Goal: Information Seeking & Learning: Learn about a topic

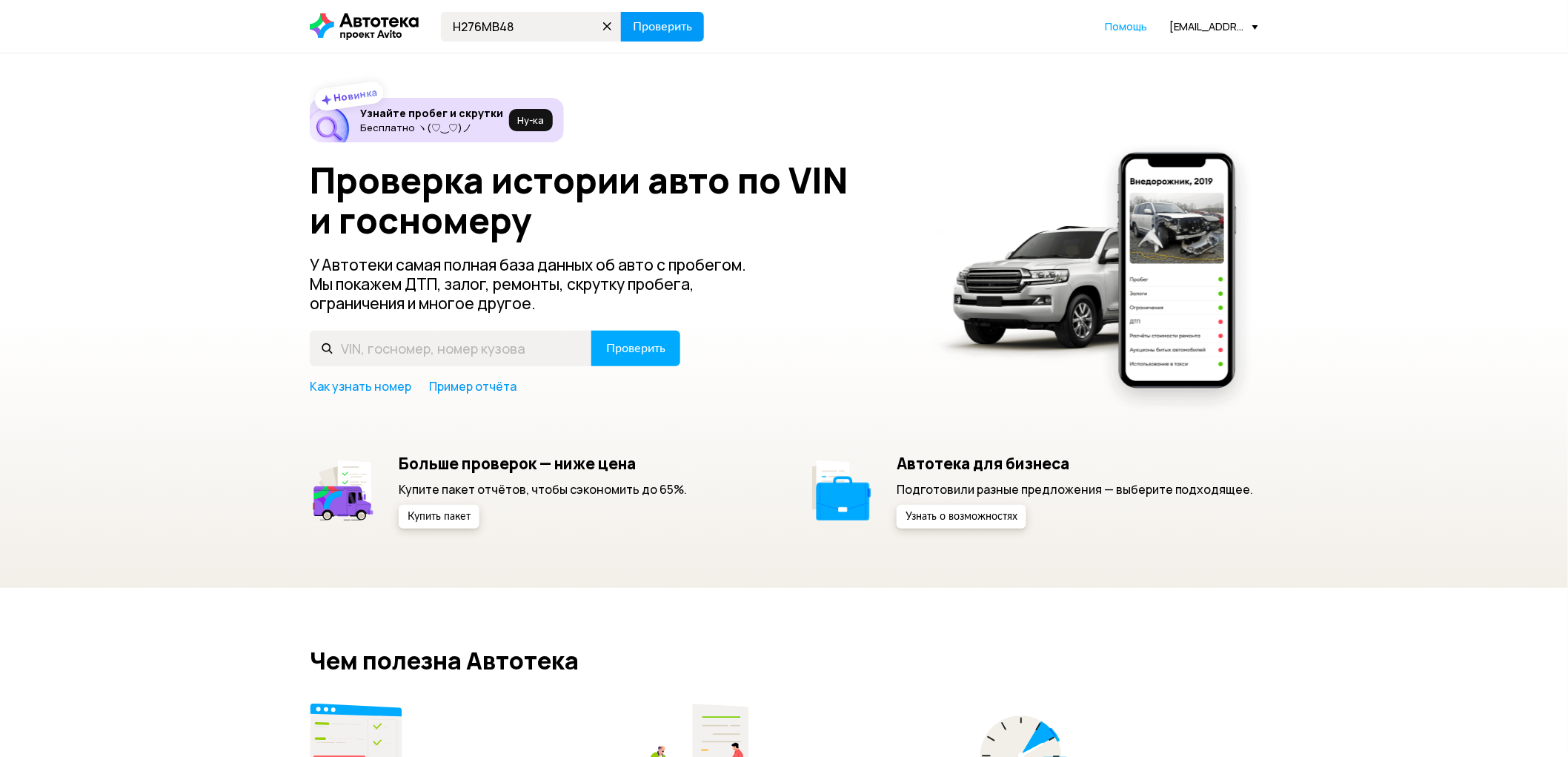
type input "Н276МВ48"
click at [681, 27] on span "Проверить" at bounding box center [663, 26] width 60 height 12
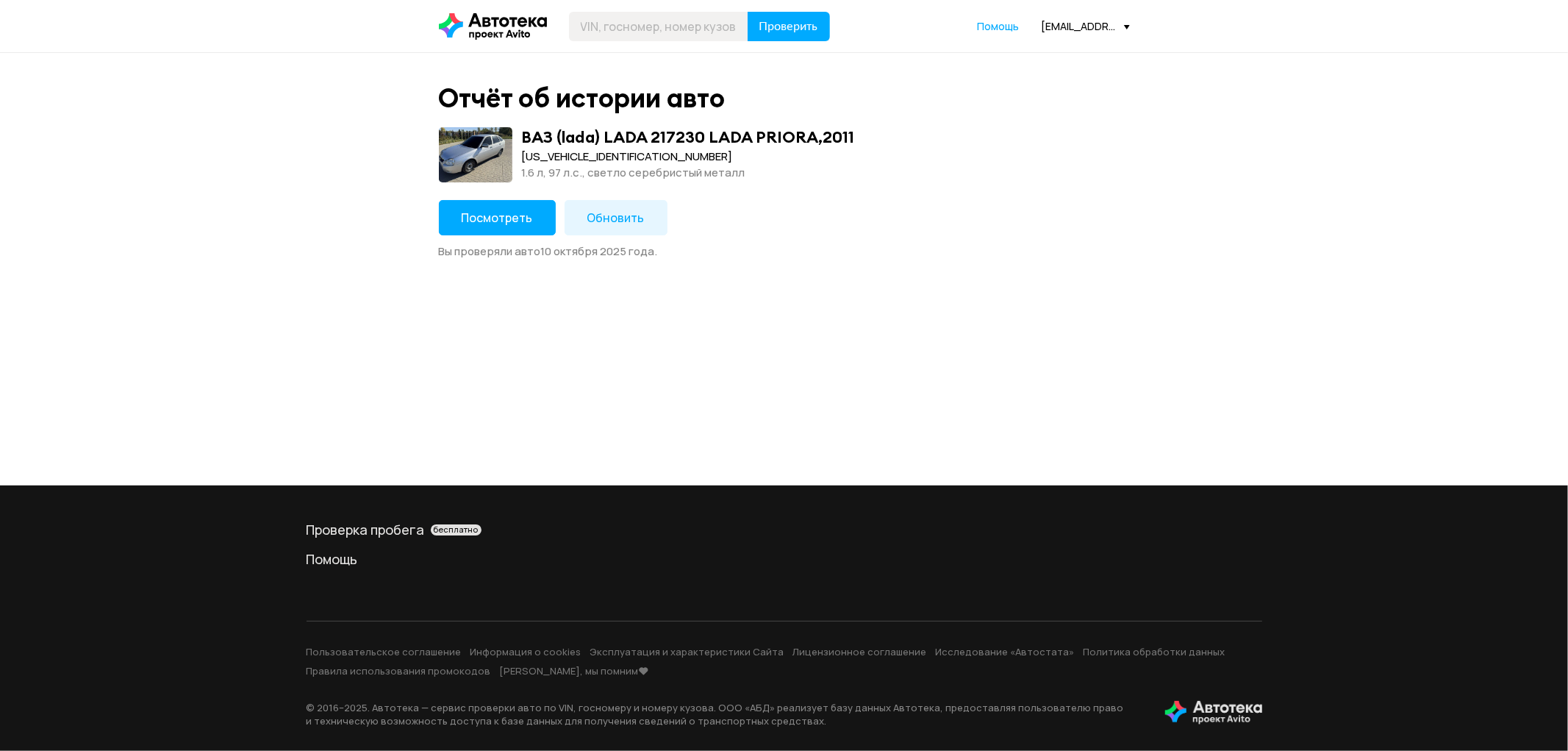
click at [517, 220] on span "Посмотреть" at bounding box center [497, 217] width 71 height 16
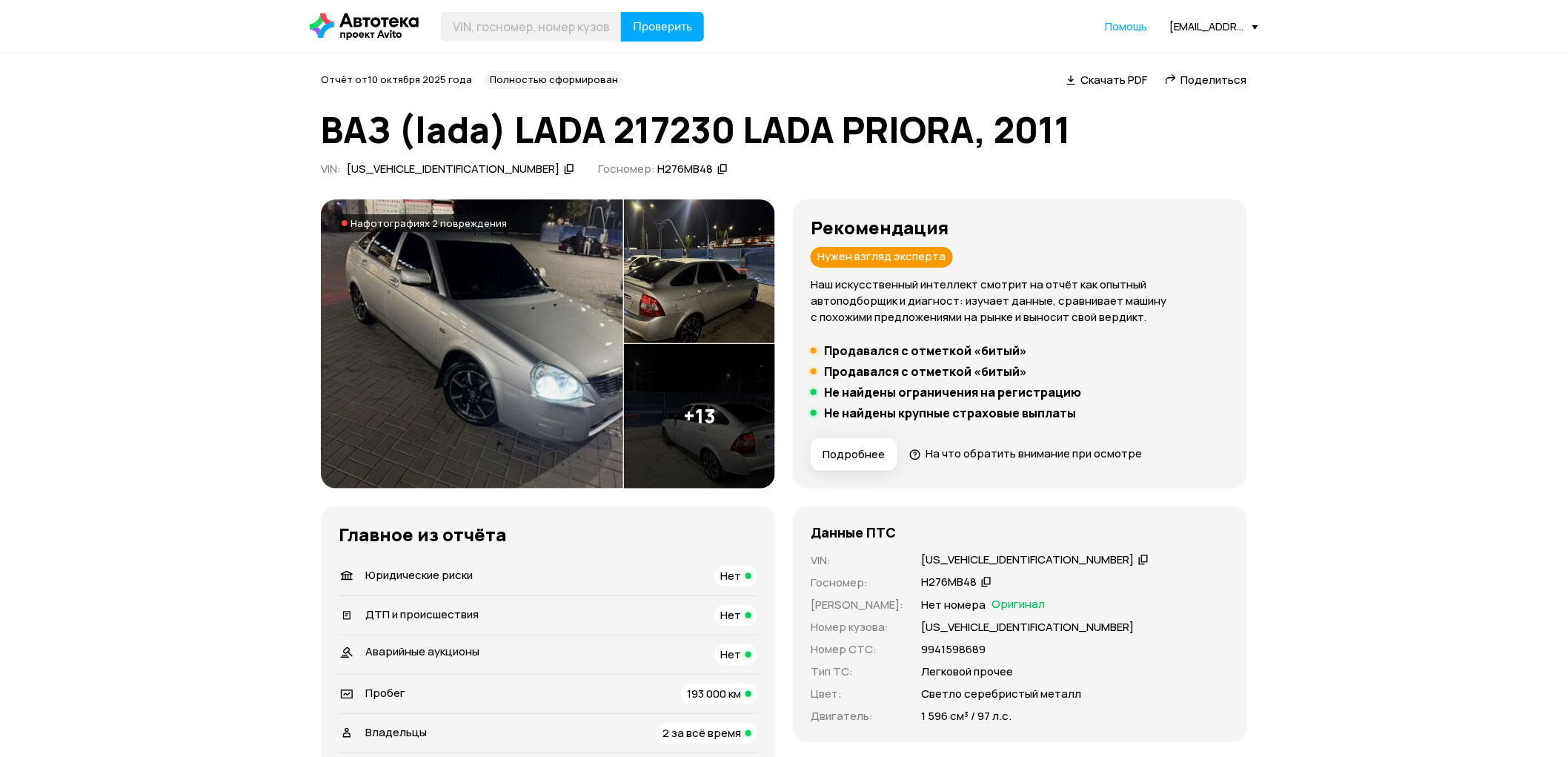
click at [458, 574] on span "Юридические риски" at bounding box center [418, 574] width 107 height 16
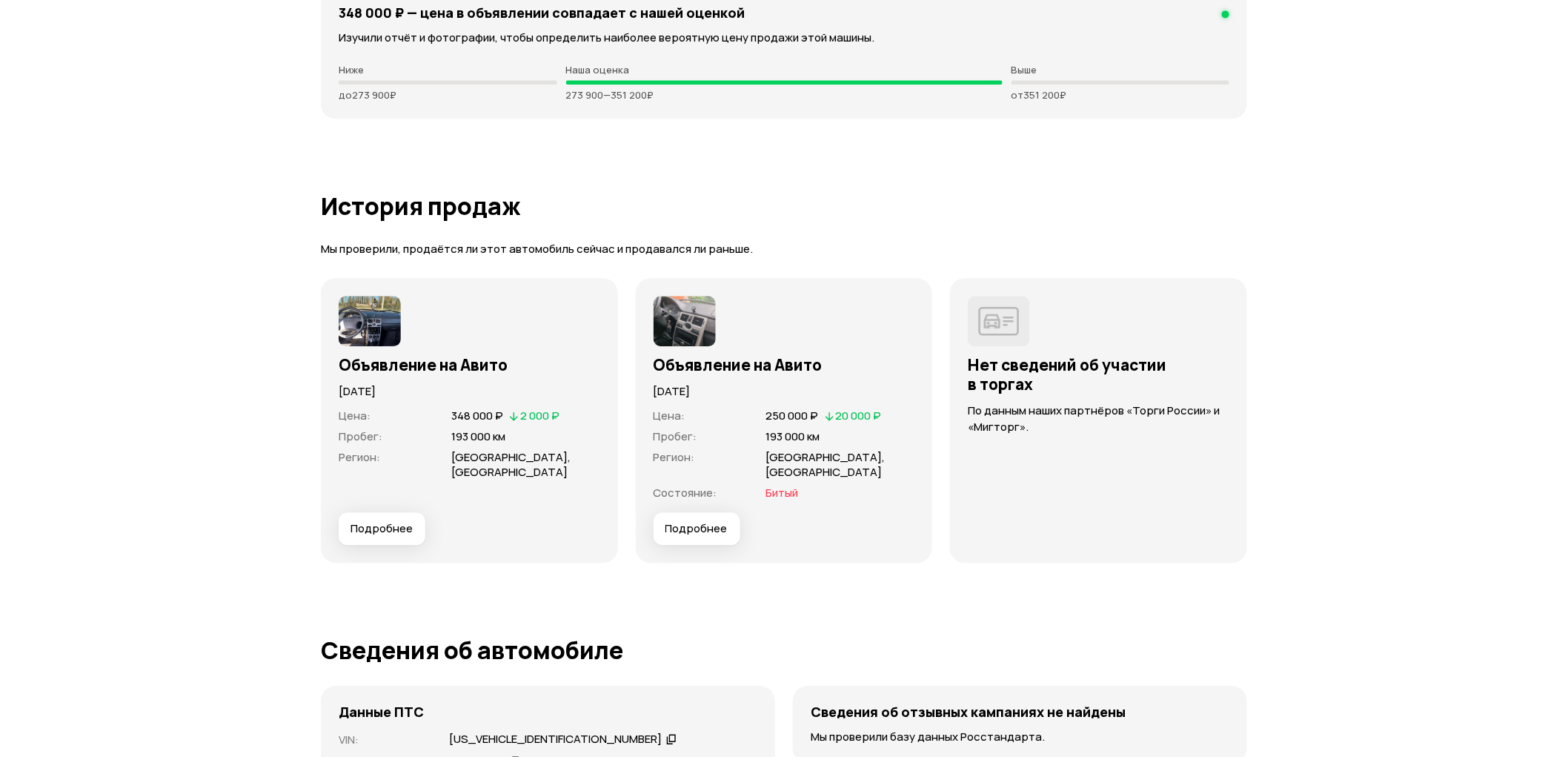
scroll to position [3752, 0]
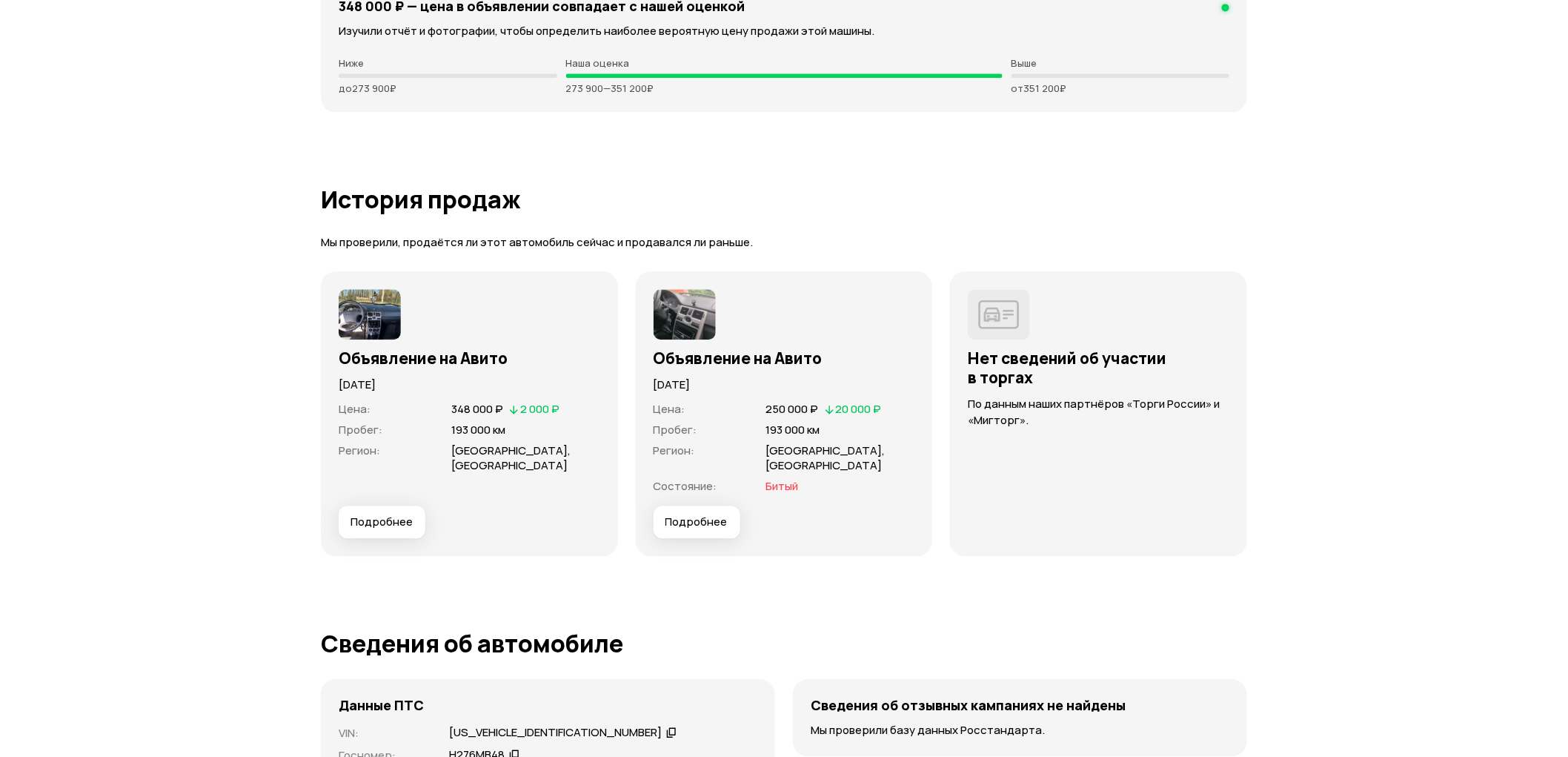
click at [703, 514] on span "Подробнее" at bounding box center [696, 522] width 63 height 15
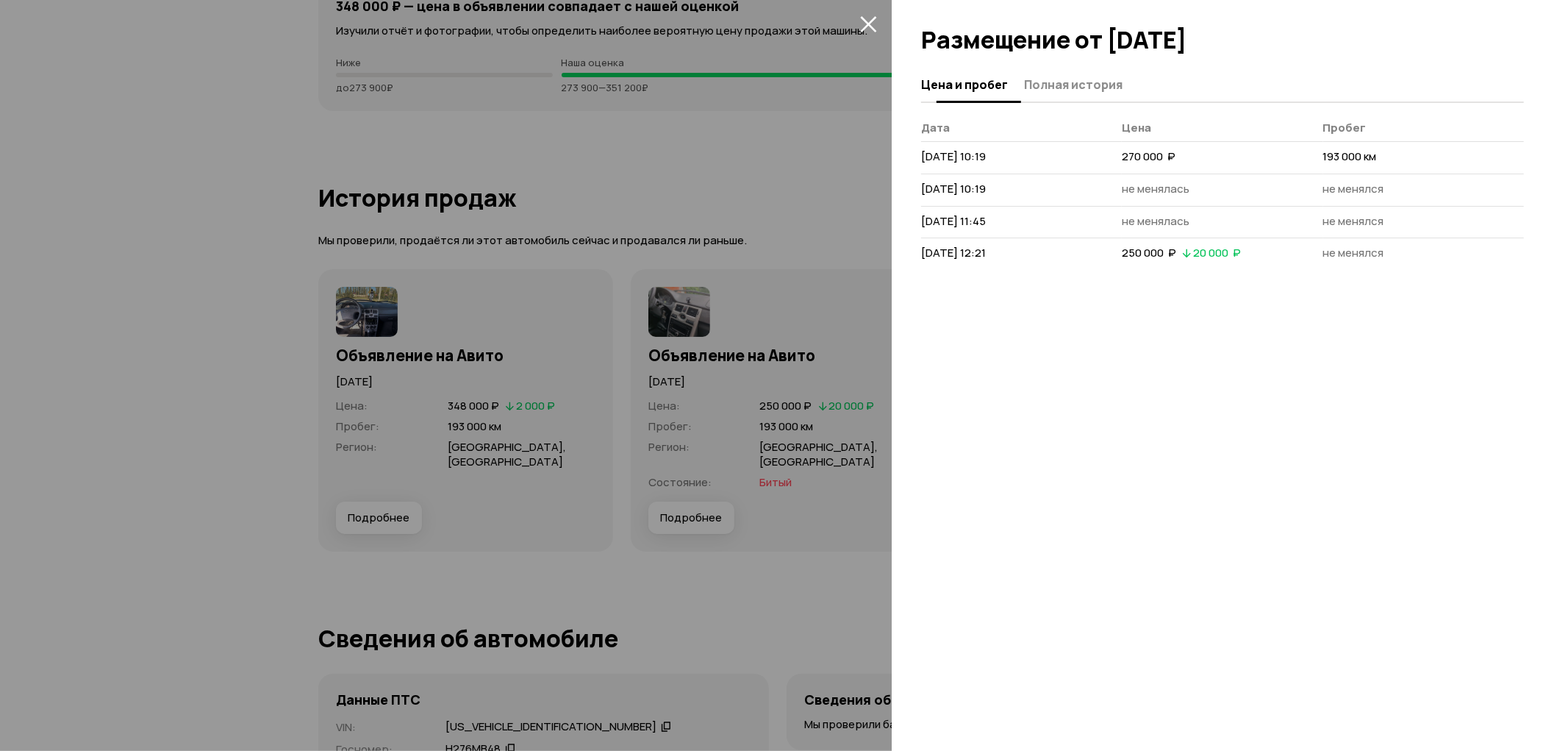
click at [1090, 81] on span "Полная история" at bounding box center [1073, 84] width 98 height 15
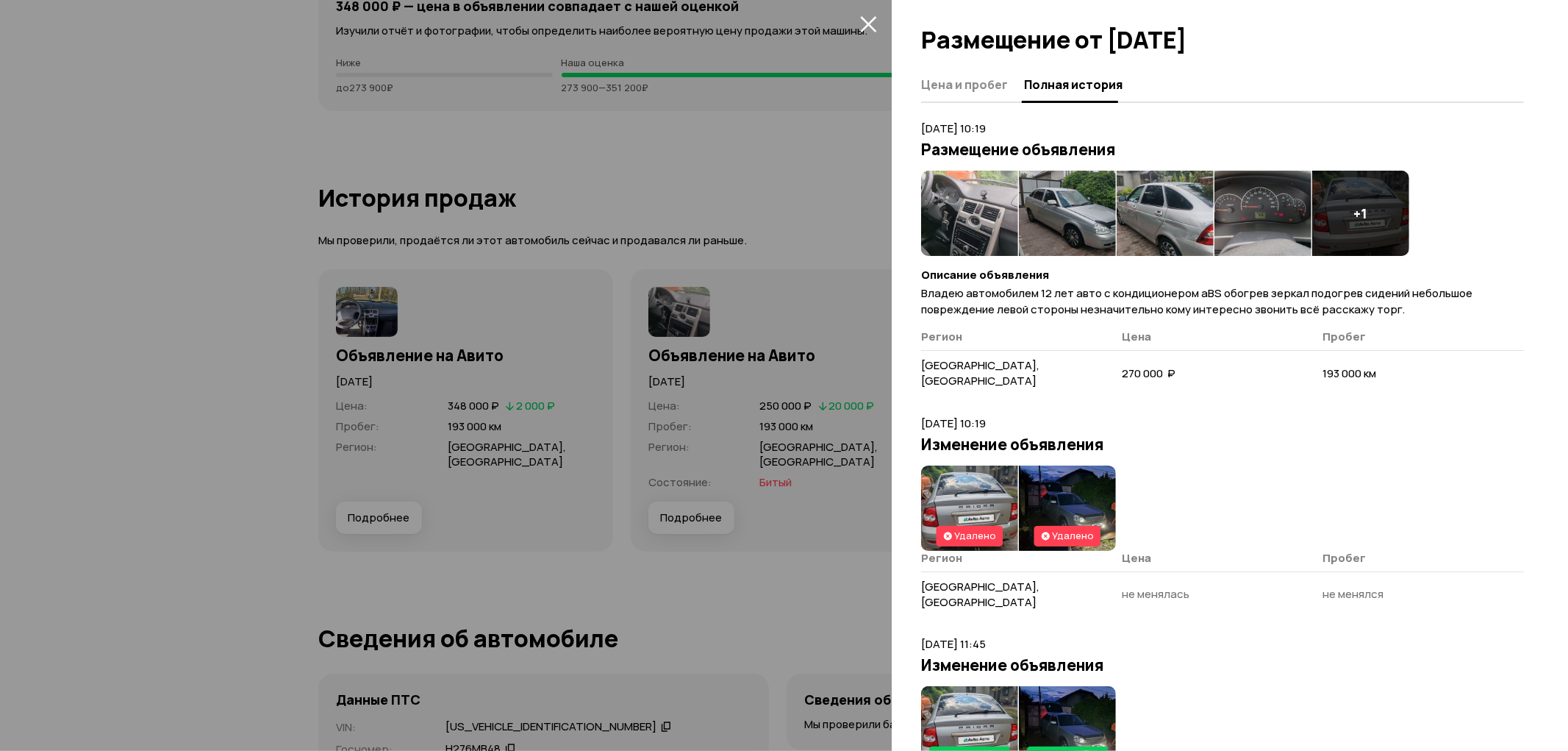
click at [1169, 209] on img at bounding box center [1164, 213] width 97 height 85
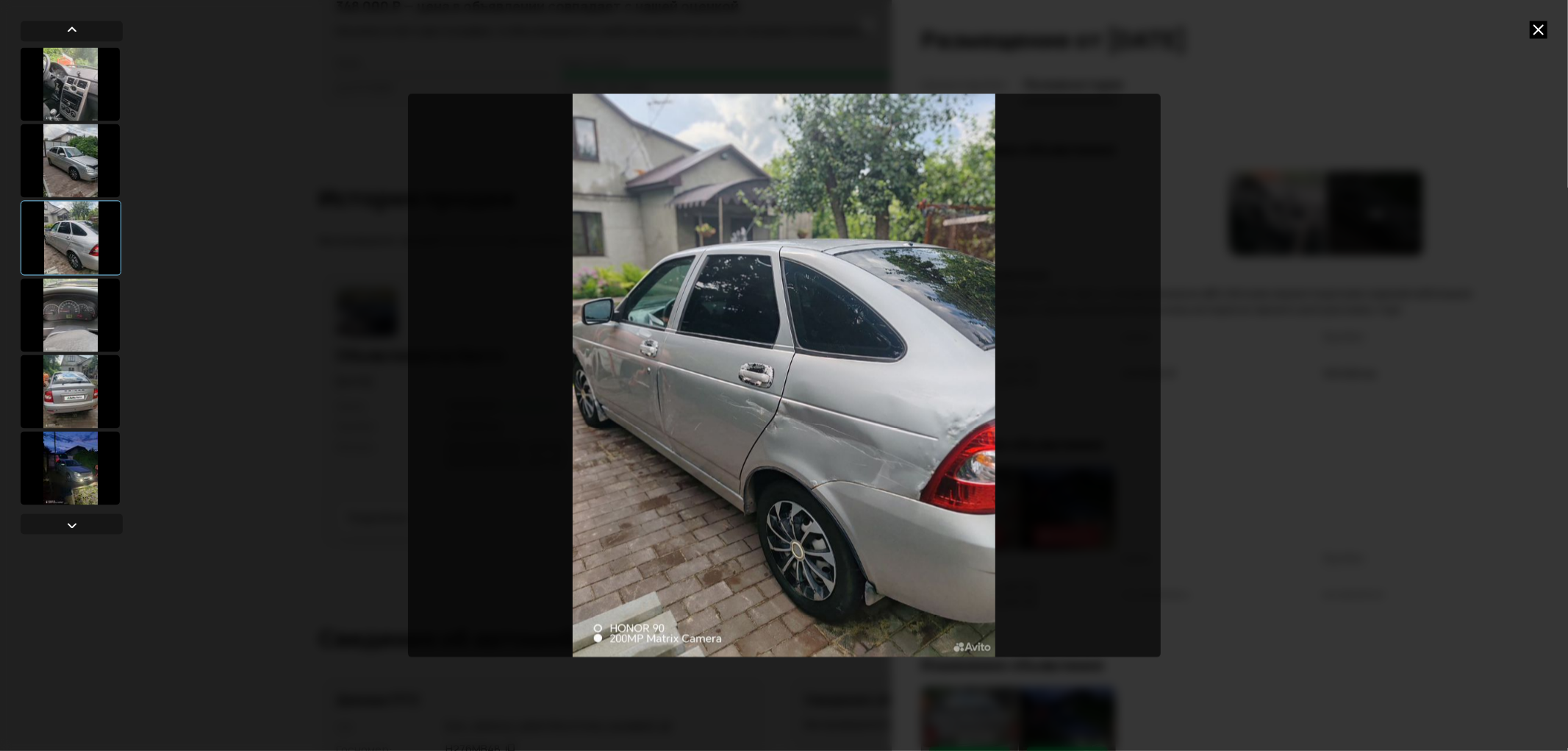
click at [1537, 24] on icon at bounding box center [1537, 29] width 18 height 18
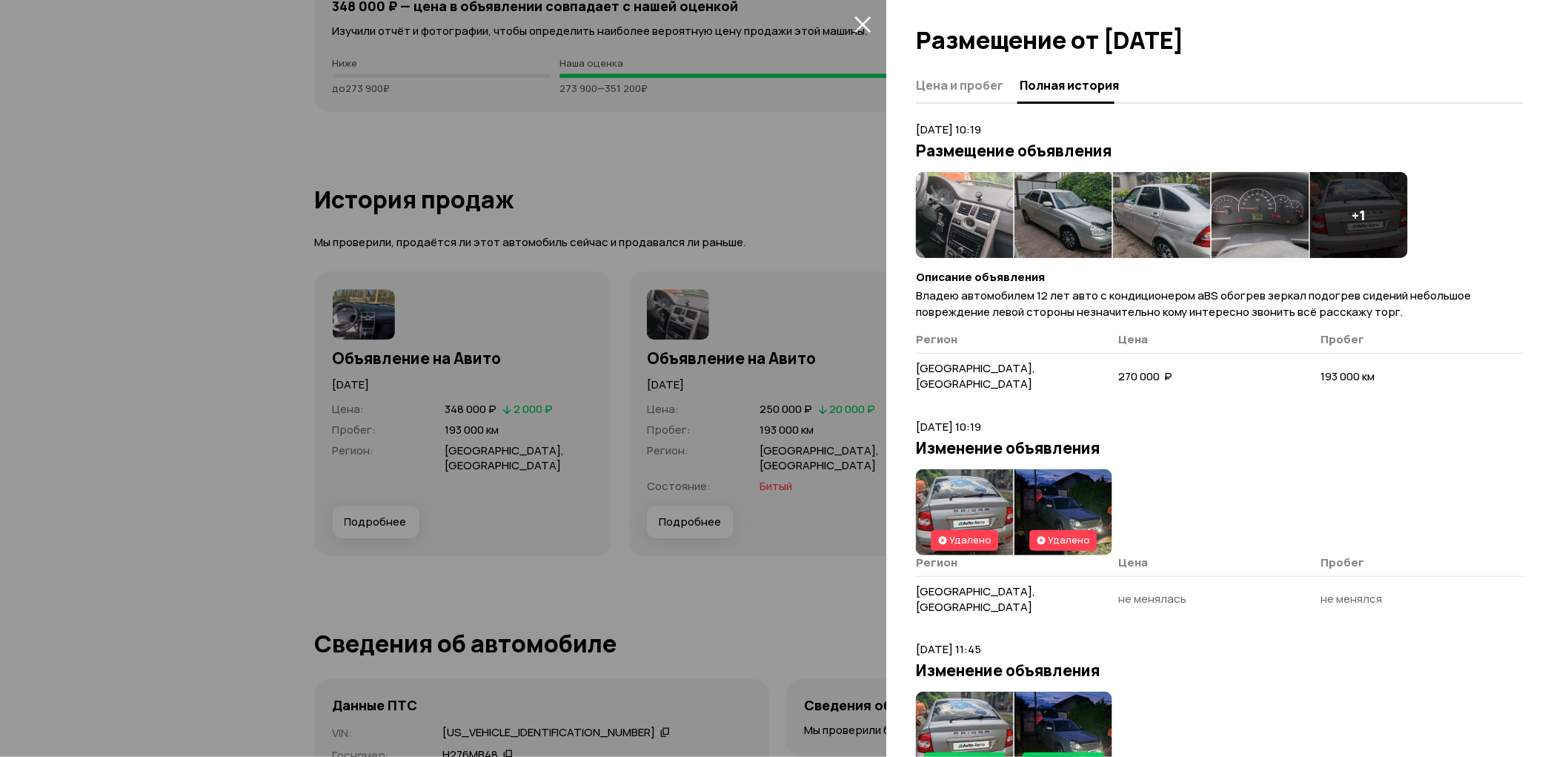
click at [681, 147] on div at bounding box center [784, 378] width 1568 height 757
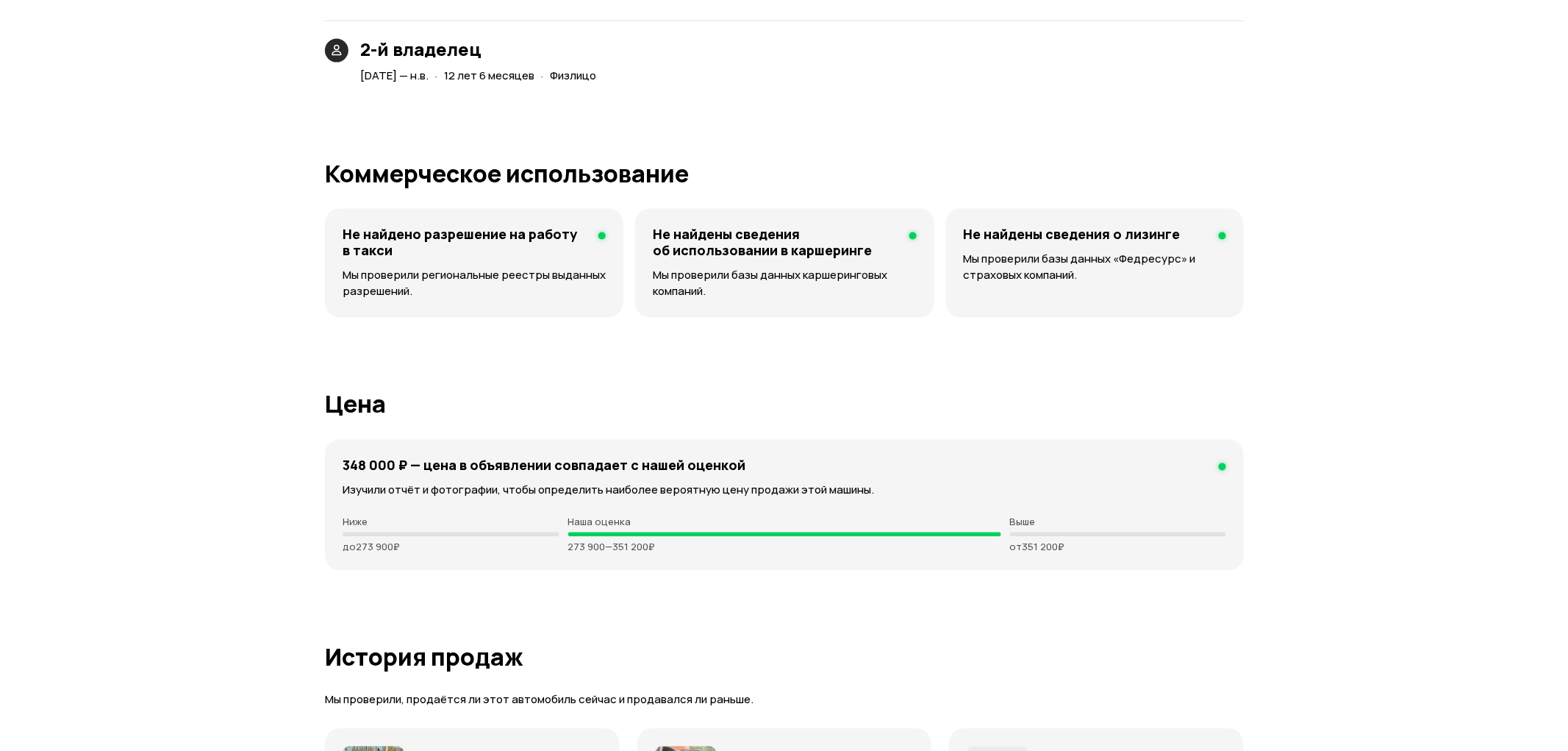
scroll to position [3594, 0]
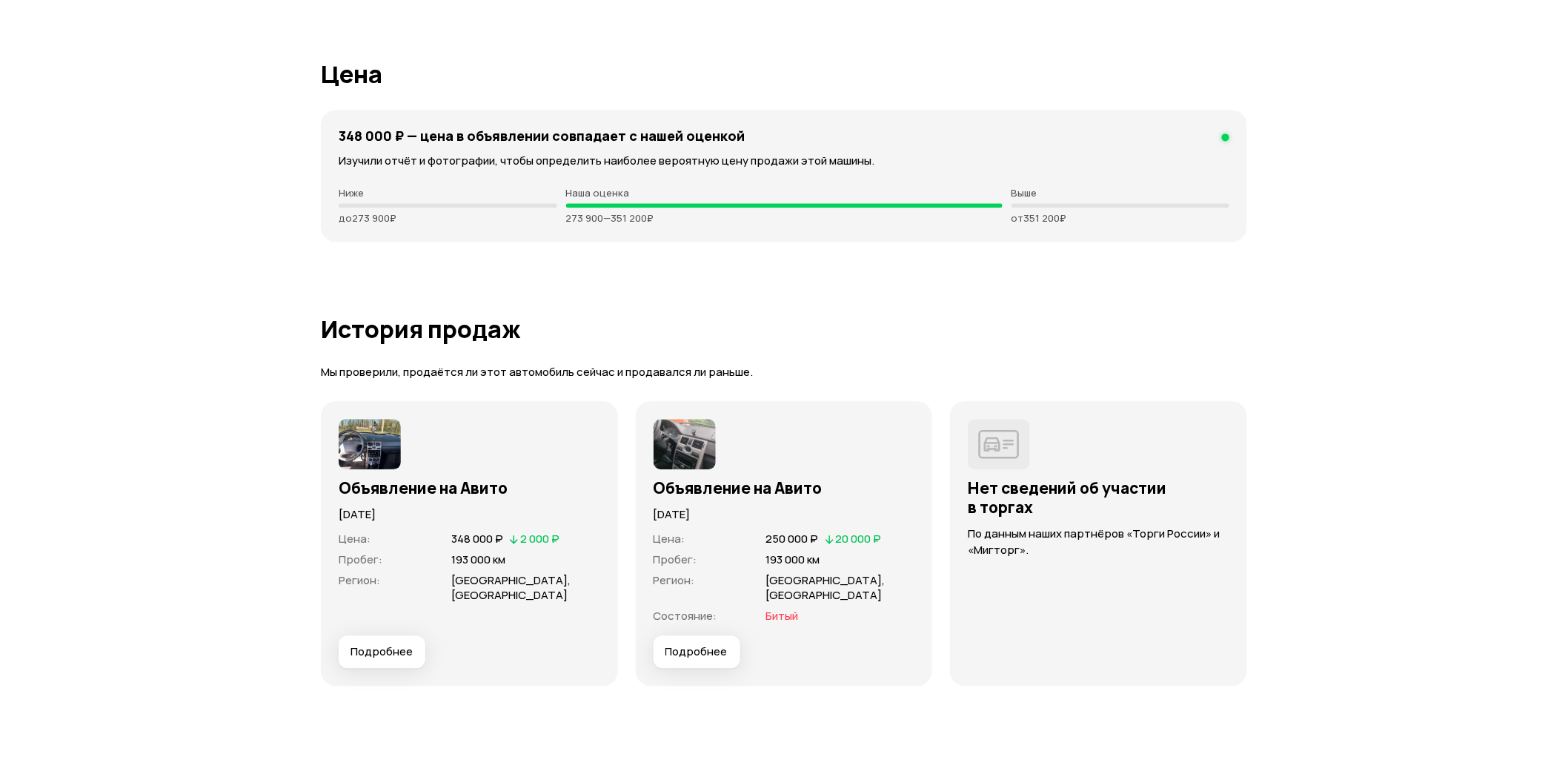
click at [685, 644] on span "Подробнее" at bounding box center [696, 652] width 63 height 15
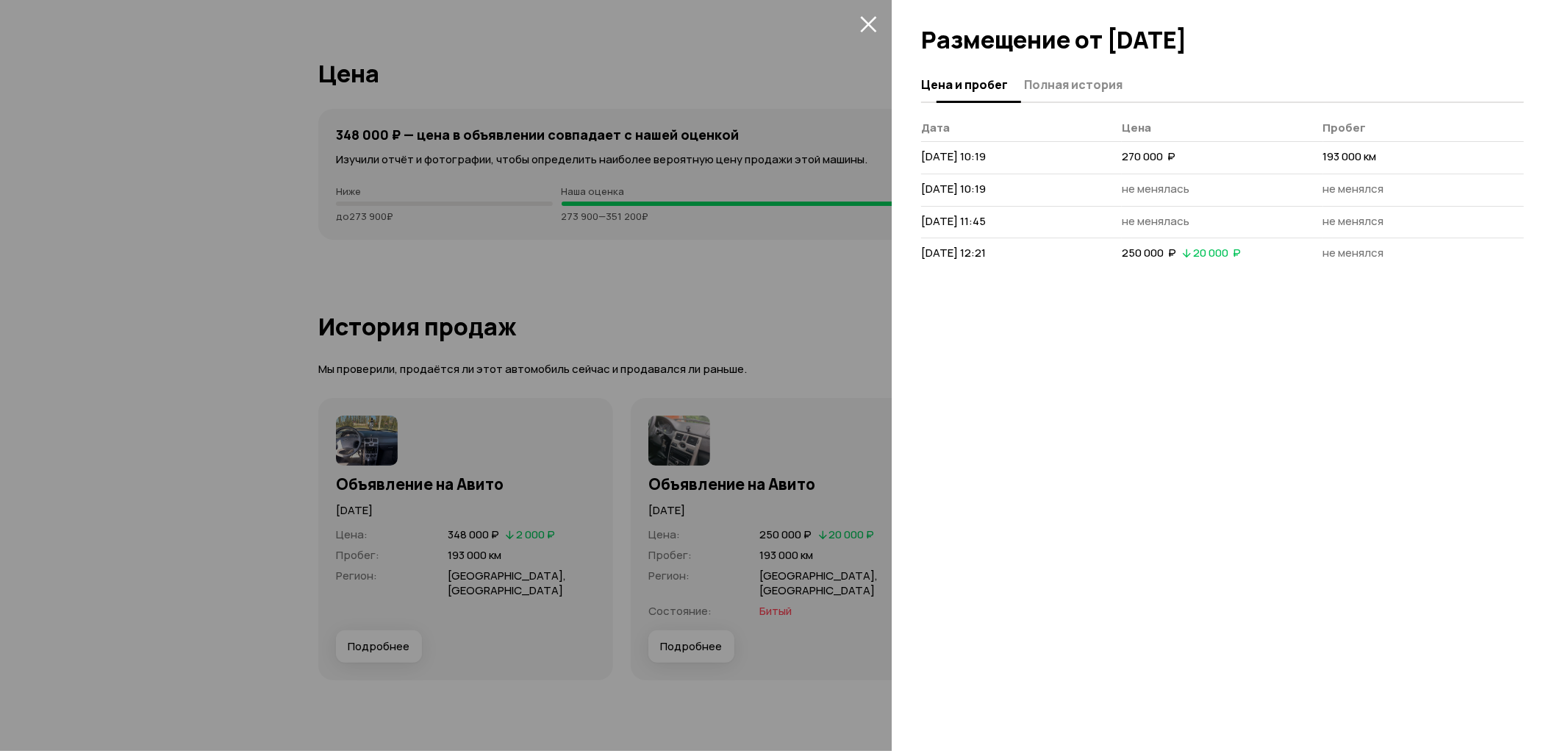
click at [1054, 87] on span "Полная история" at bounding box center [1073, 84] width 98 height 15
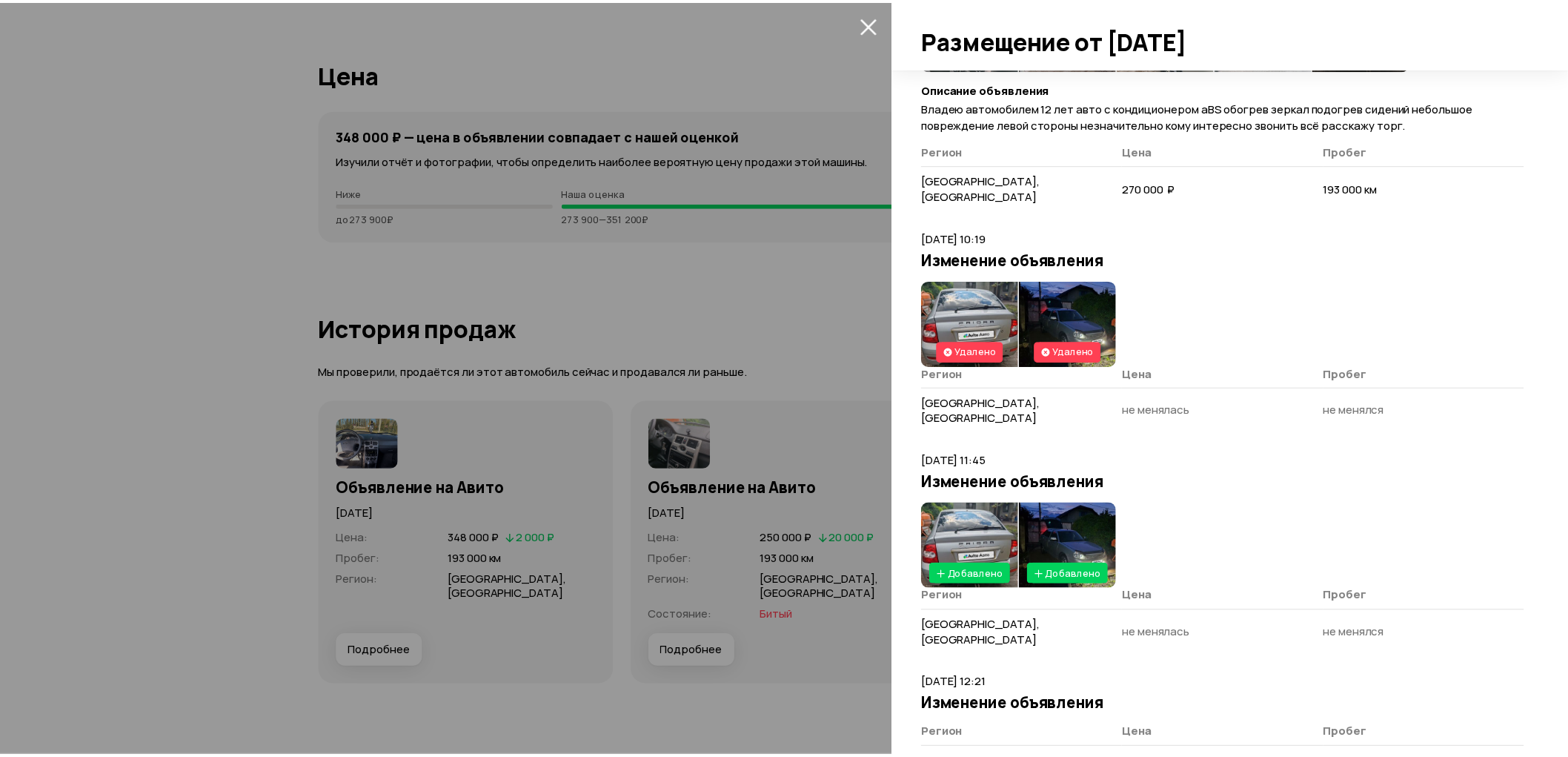
scroll to position [194, 0]
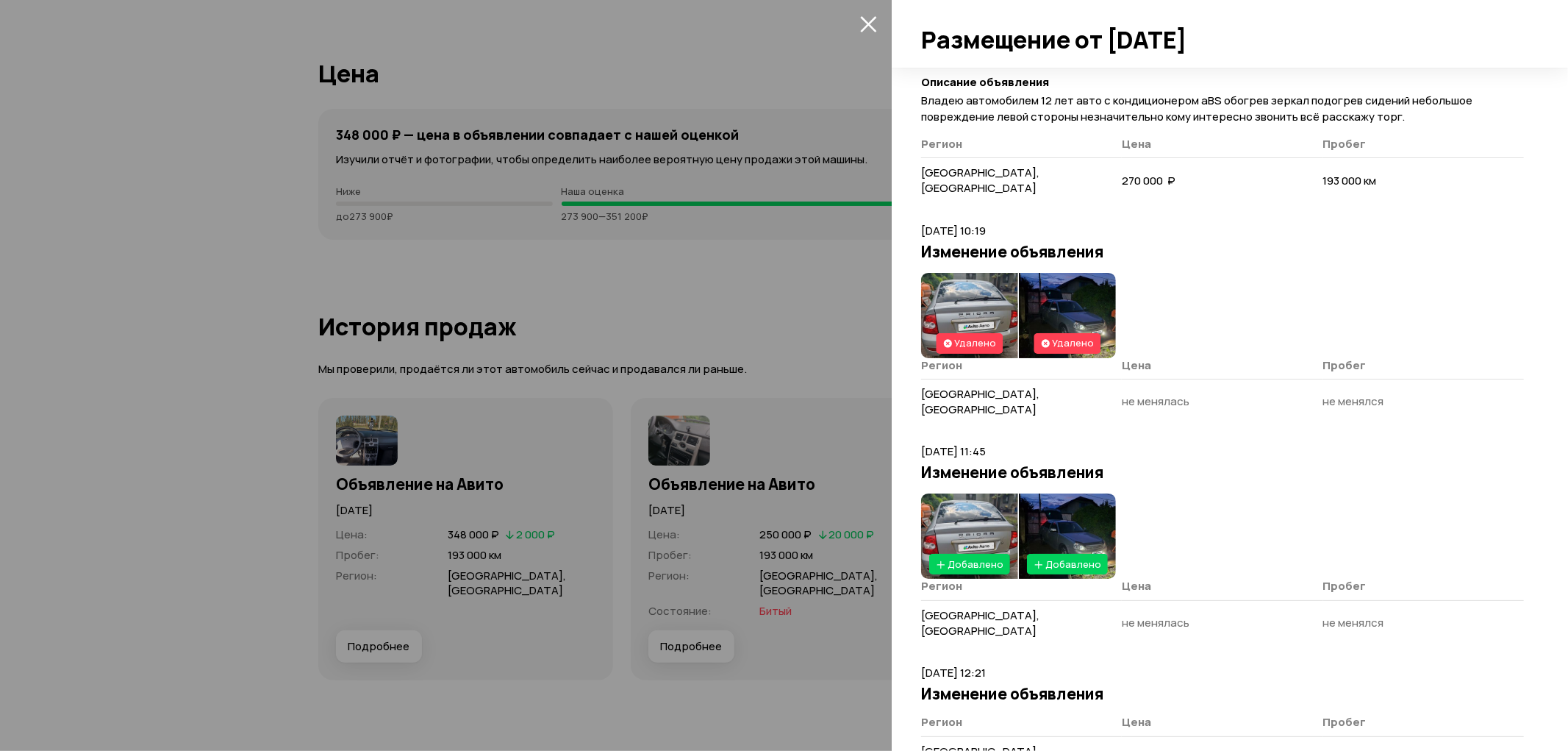
click at [713, 299] on div at bounding box center [784, 375] width 1568 height 751
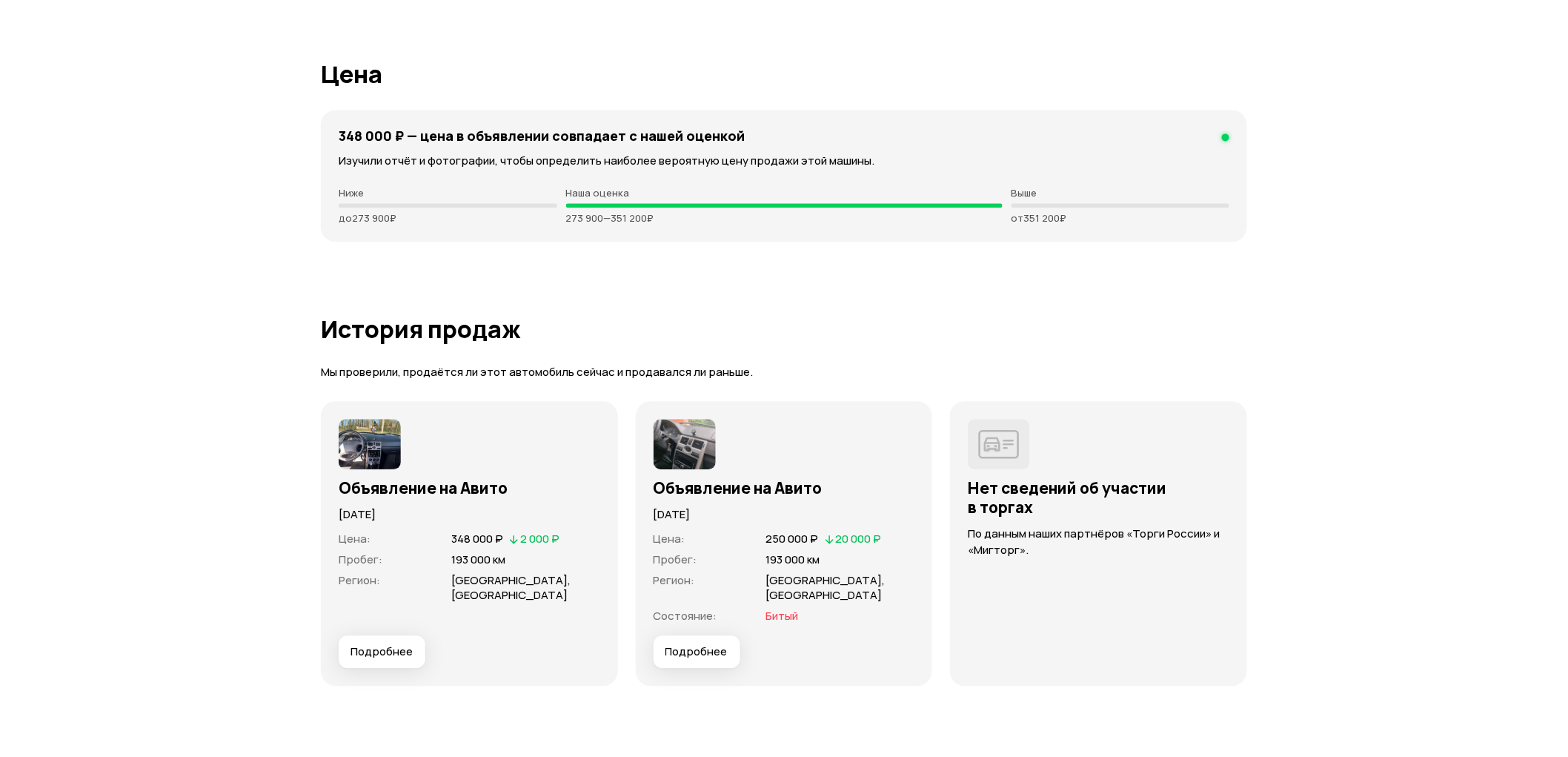
click at [720, 644] on span "Подробнее" at bounding box center [696, 652] width 63 height 15
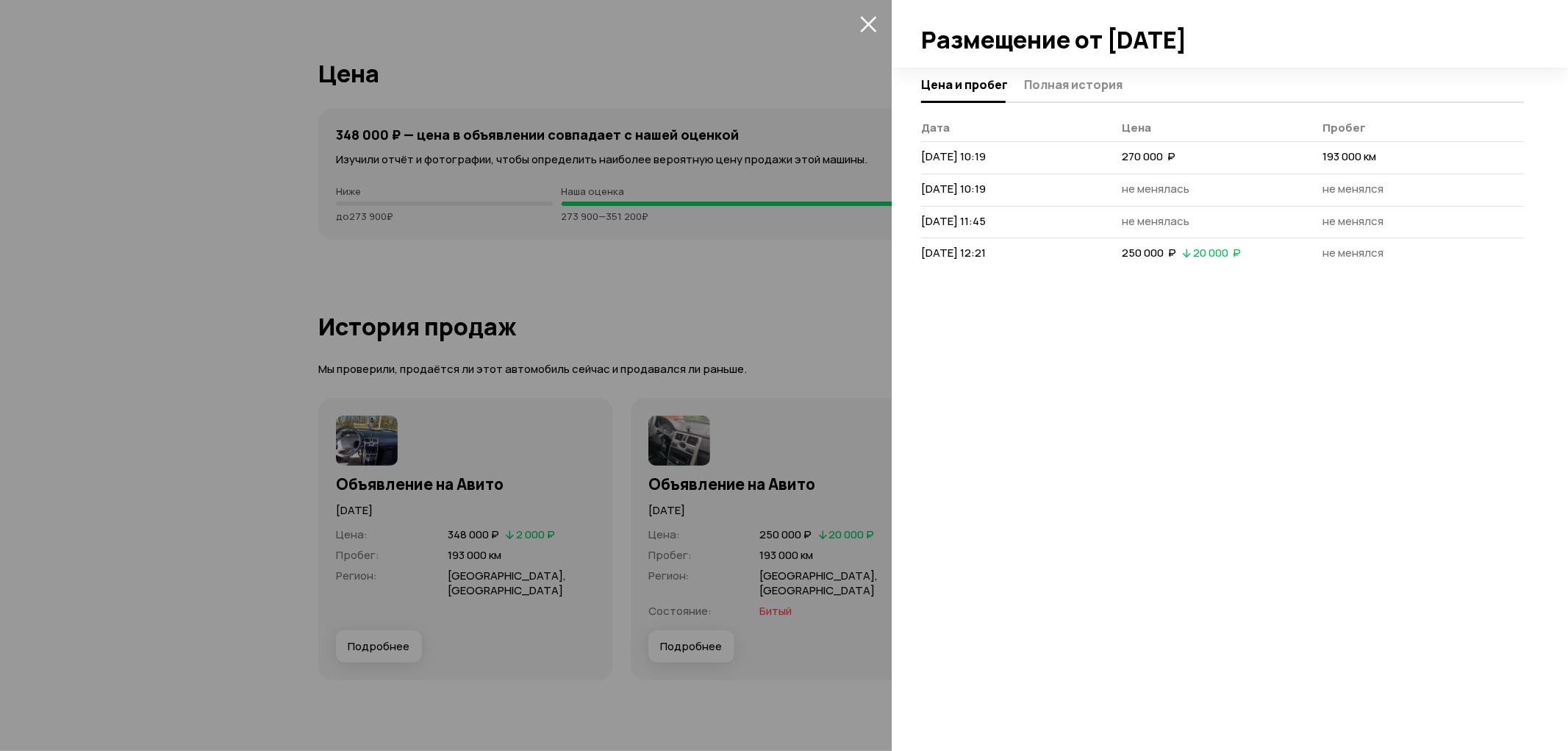
click at [672, 325] on div at bounding box center [784, 375] width 1568 height 751
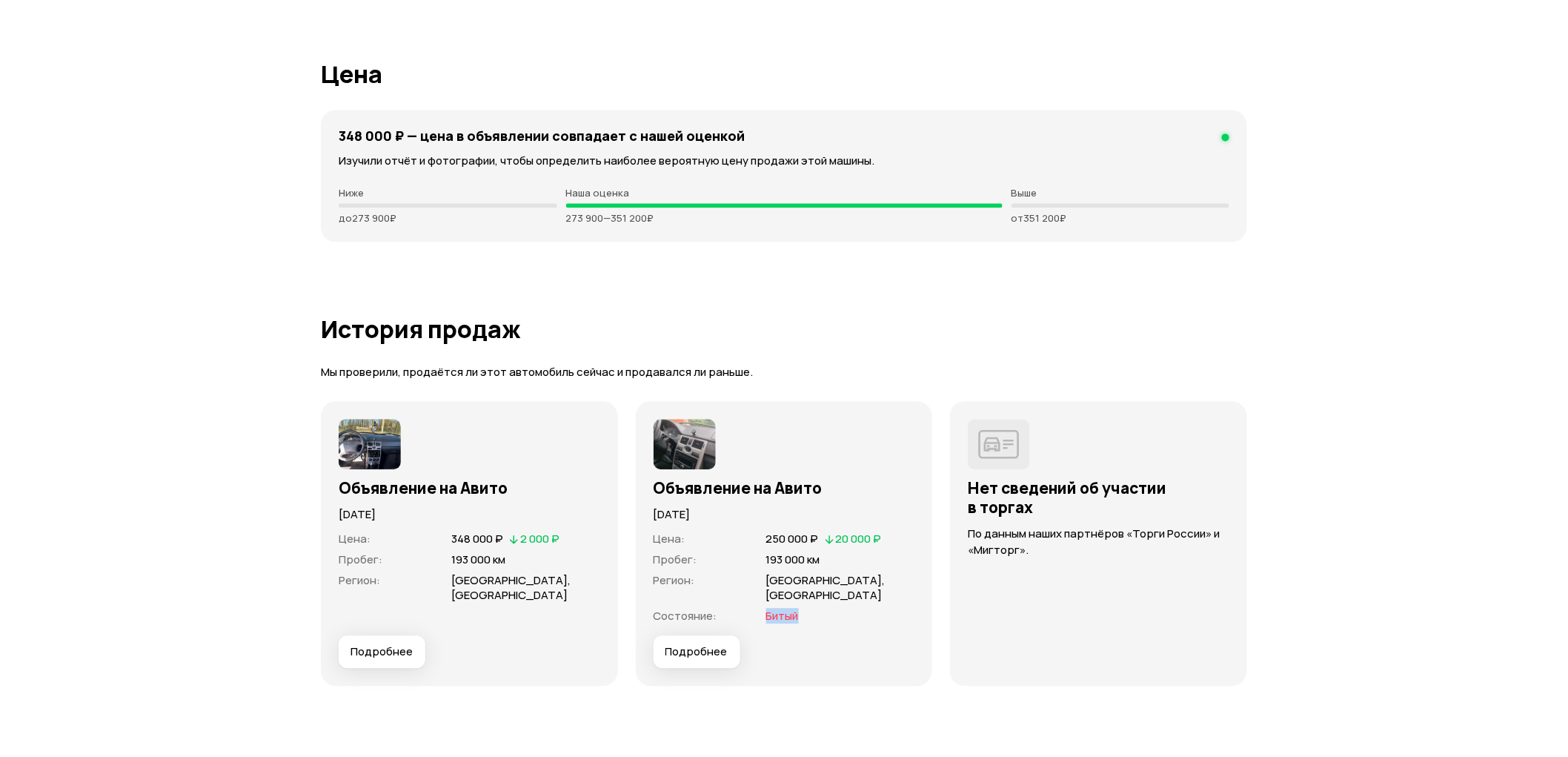
drag, startPoint x: 773, startPoint y: 601, endPoint x: 838, endPoint y: 562, distance: 75.8
click at [829, 609] on div "Состояние : Битый" at bounding box center [784, 616] width 261 height 15
drag, startPoint x: 764, startPoint y: 537, endPoint x: 822, endPoint y: 535, distance: 58.0
click at [822, 535] on div "Цена : 250 000 ₽   20 000 ₽" at bounding box center [784, 539] width 261 height 15
drag, startPoint x: 829, startPoint y: 544, endPoint x: 861, endPoint y: 540, distance: 32.2
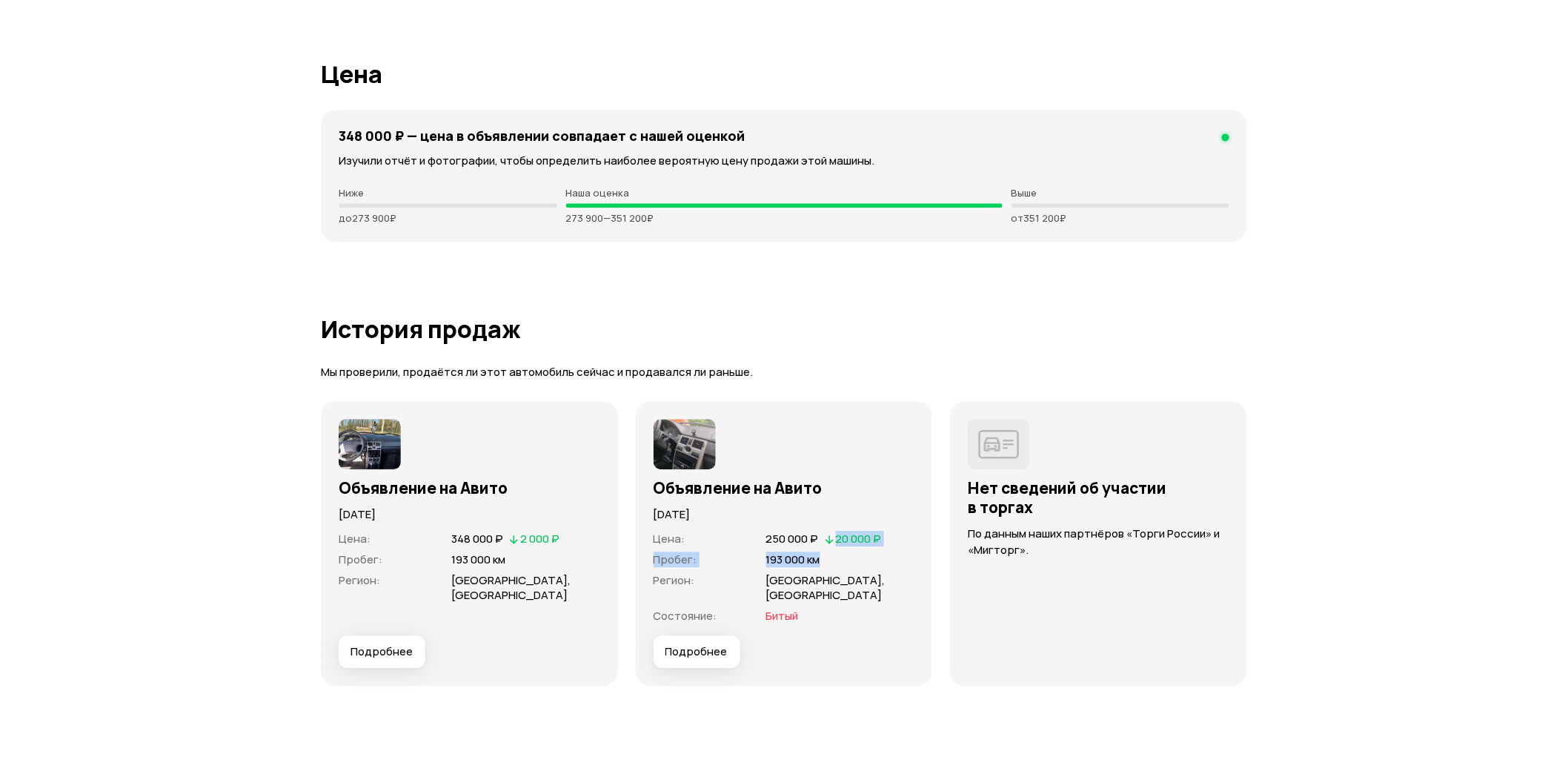
click at [861, 544] on div "20 000 ₽" at bounding box center [853, 539] width 59 height 15
click at [765, 487] on h3 "Объявление на Авито" at bounding box center [784, 487] width 261 height 20
drag, startPoint x: 437, startPoint y: 541, endPoint x: 568, endPoint y: 519, distance: 132.8
click at [581, 549] on dl "Цена : 348 000 ₽   2 000 ₽ Пробег : 193 000 км Регион : [GEOGRAPHIC_DATA], [GEO…" at bounding box center [469, 567] width 261 height 71
click at [587, 425] on div at bounding box center [469, 444] width 261 height 50
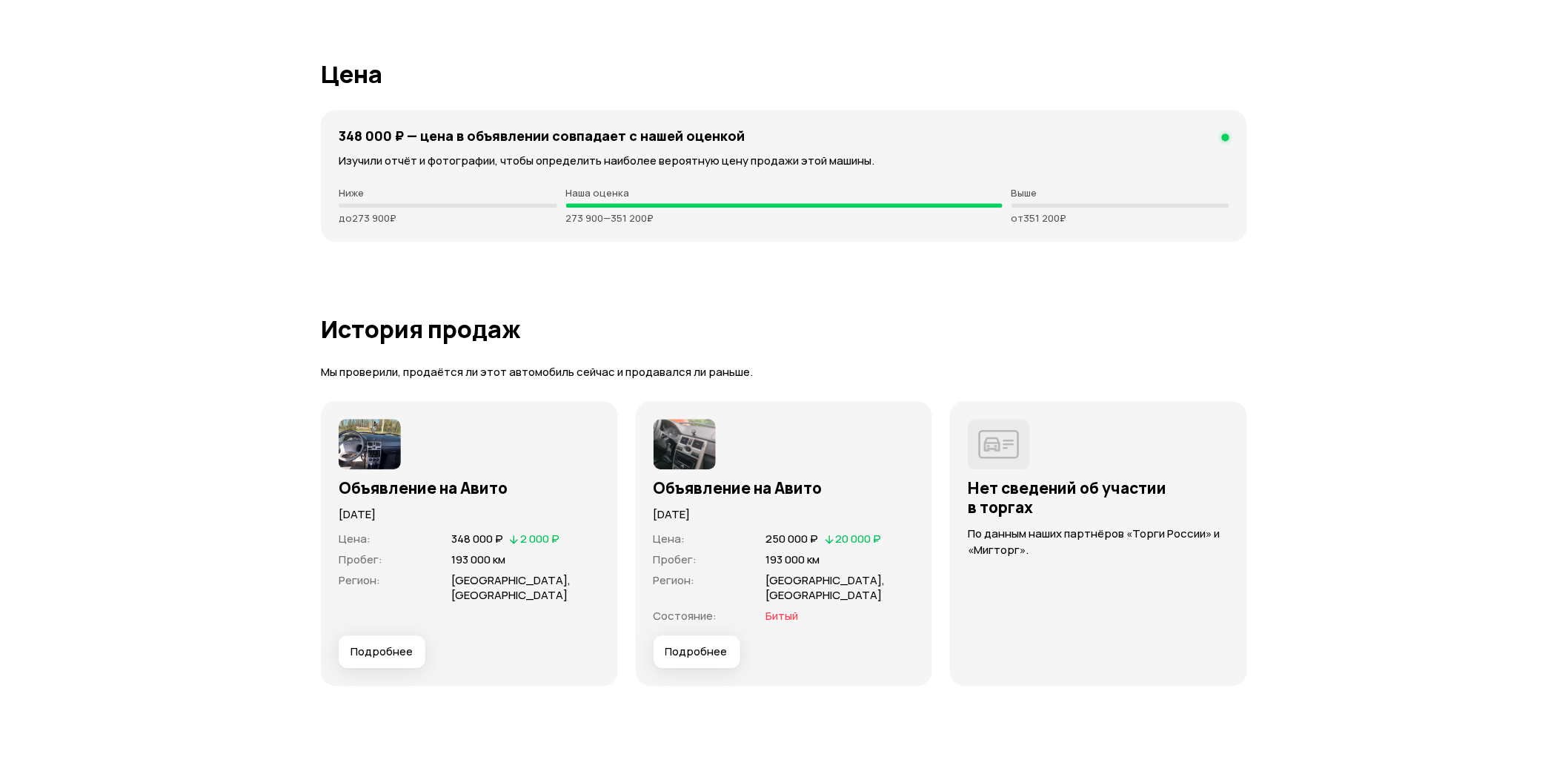
drag, startPoint x: 650, startPoint y: 515, endPoint x: 741, endPoint y: 505, distance: 91.5
click at [741, 505] on div "Объявление на Авито [DATE] Цена : 250 000 ₽   20 000 ₽ Пробег : 193 000 км Реги…" at bounding box center [784, 543] width 297 height 285
click at [717, 644] on span "Подробнее" at bounding box center [696, 652] width 63 height 15
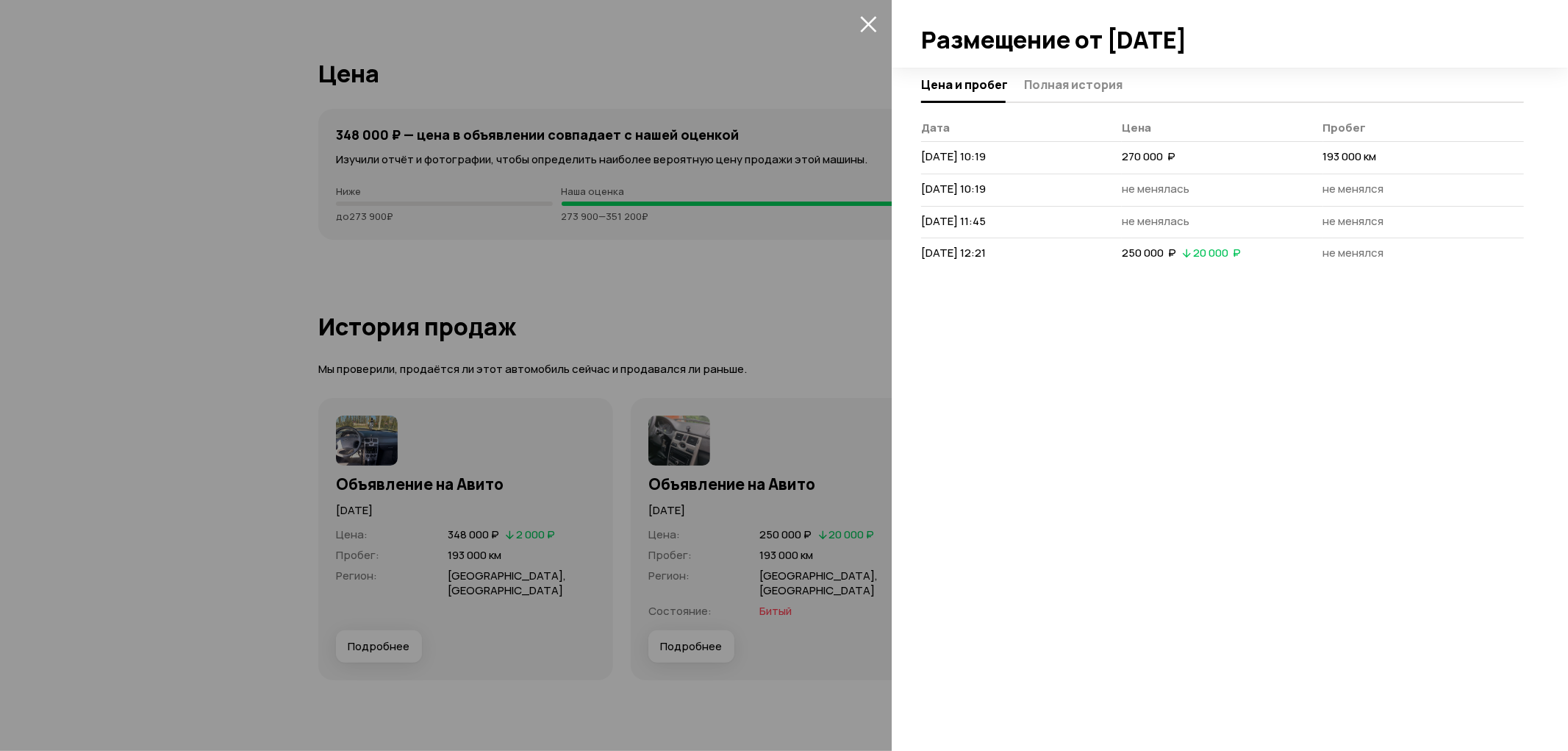
drag, startPoint x: 917, startPoint y: 152, endPoint x: 937, endPoint y: 245, distance: 95.1
click at [1004, 157] on div "Цена и пробег Полная история [PERSON_NAME] [DATE] 10:19 270 000  ₽ 193 000 км […" at bounding box center [1229, 409] width 676 height 683
click at [922, 254] on span "[DATE] 12:21" at bounding box center [953, 252] width 65 height 16
drag, startPoint x: 923, startPoint y: 251, endPoint x: 1051, endPoint y: 252, distance: 128.0
click at [1039, 252] on td "[DATE] 12:21" at bounding box center [1021, 254] width 201 height 31
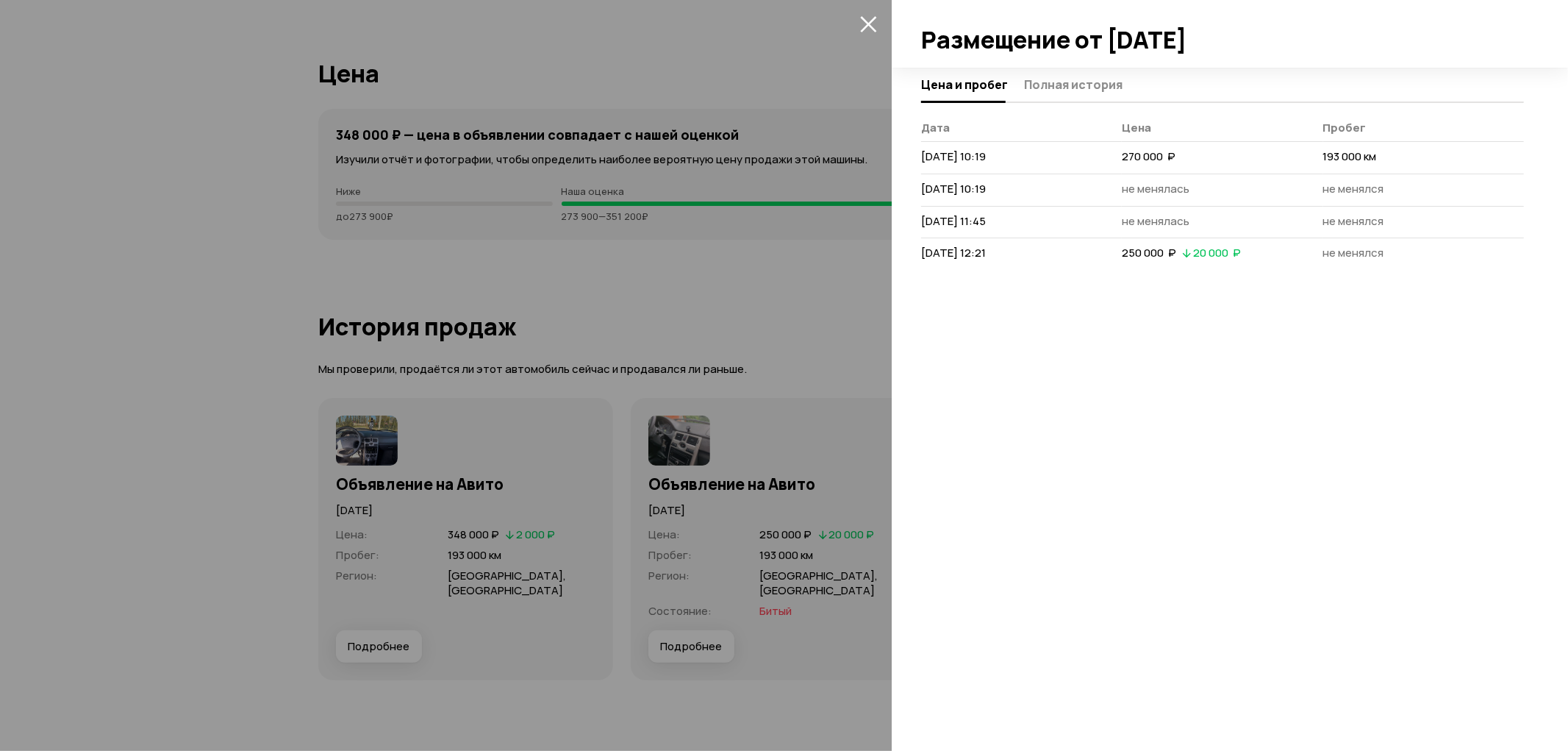
click at [1098, 252] on td "[DATE] 12:21" at bounding box center [1021, 254] width 201 height 31
click at [1076, 77] on span "Полная история" at bounding box center [1073, 84] width 98 height 15
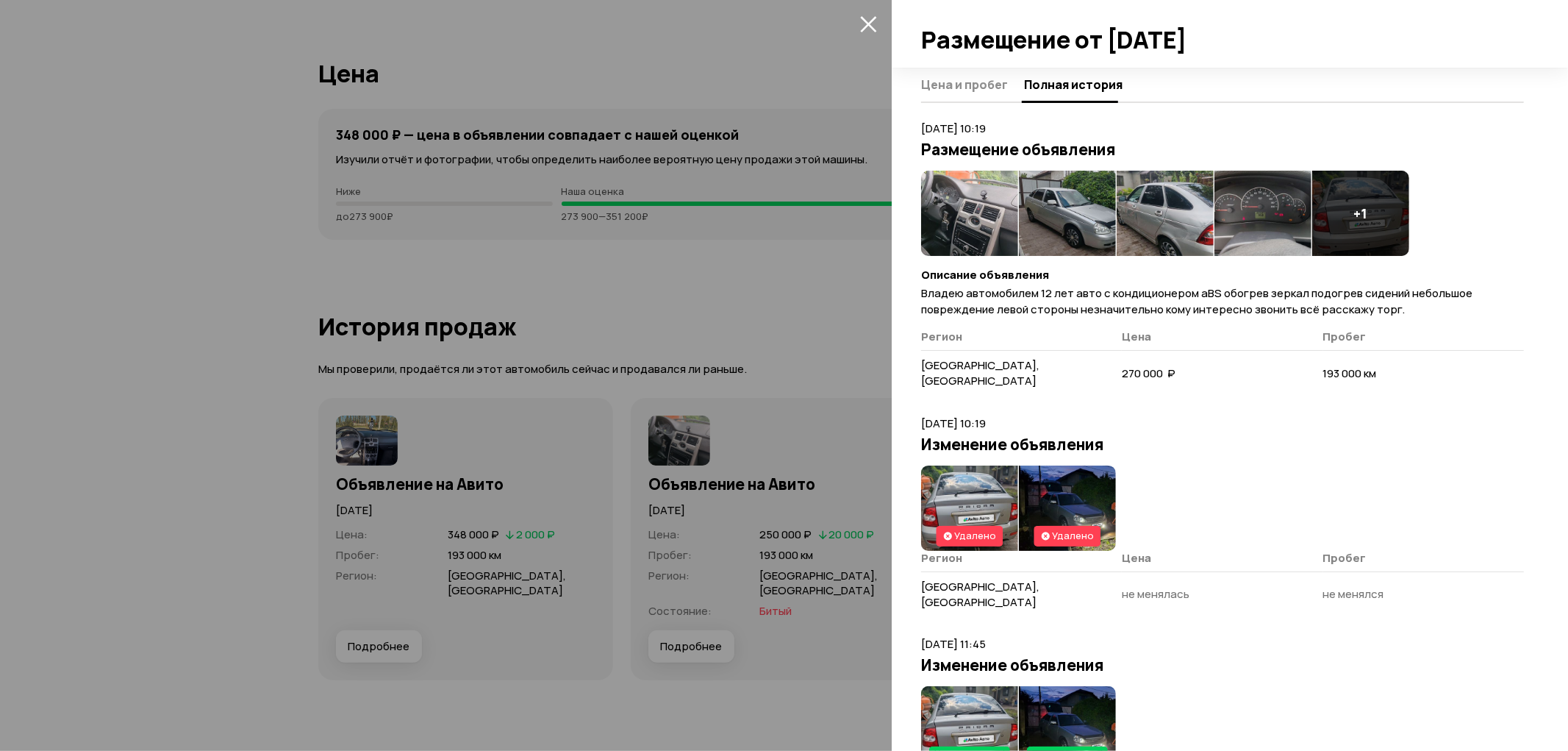
click at [967, 209] on img at bounding box center [969, 213] width 97 height 85
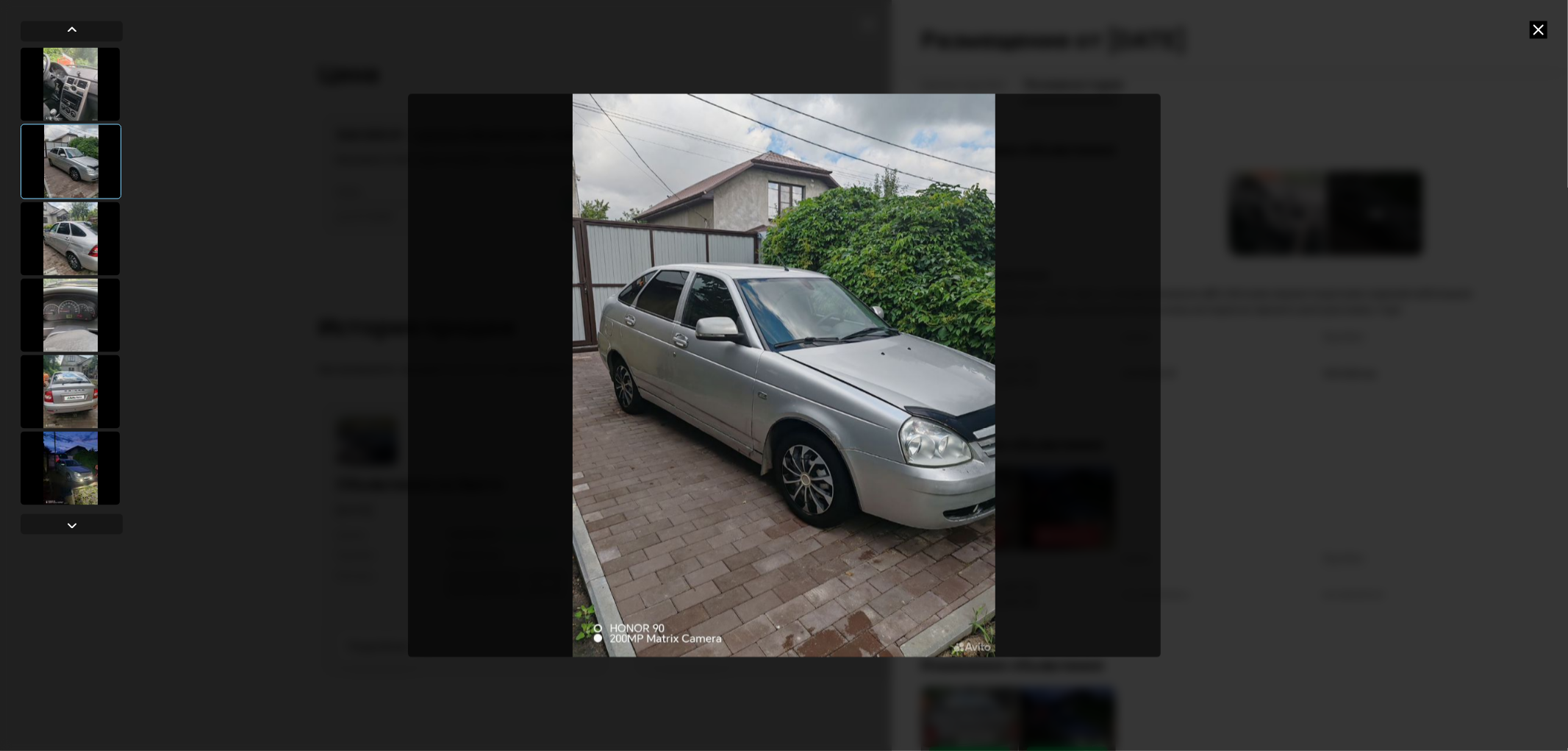
click at [1533, 35] on icon at bounding box center [1537, 29] width 18 height 18
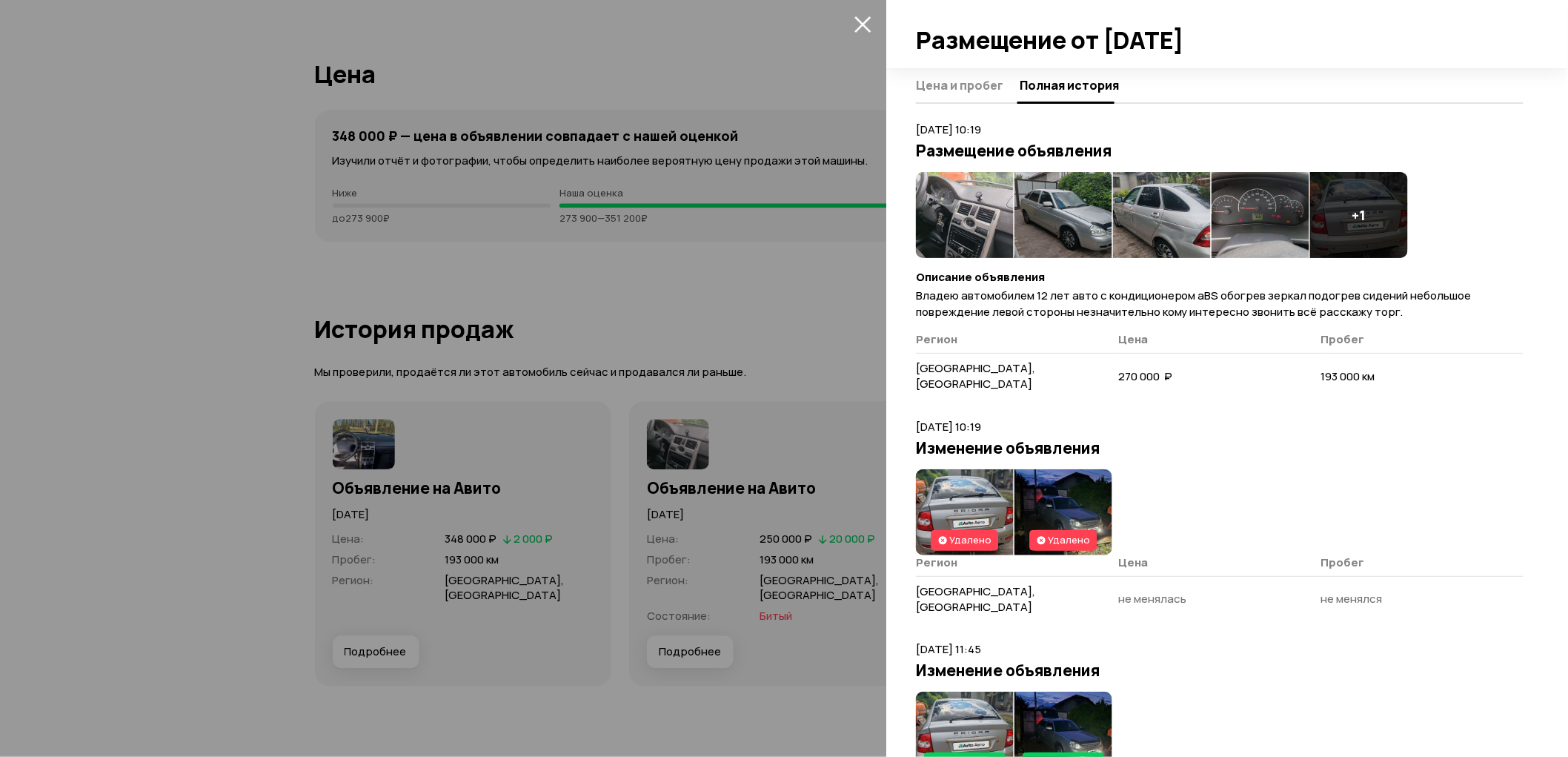
click at [750, 343] on div at bounding box center [784, 378] width 1568 height 757
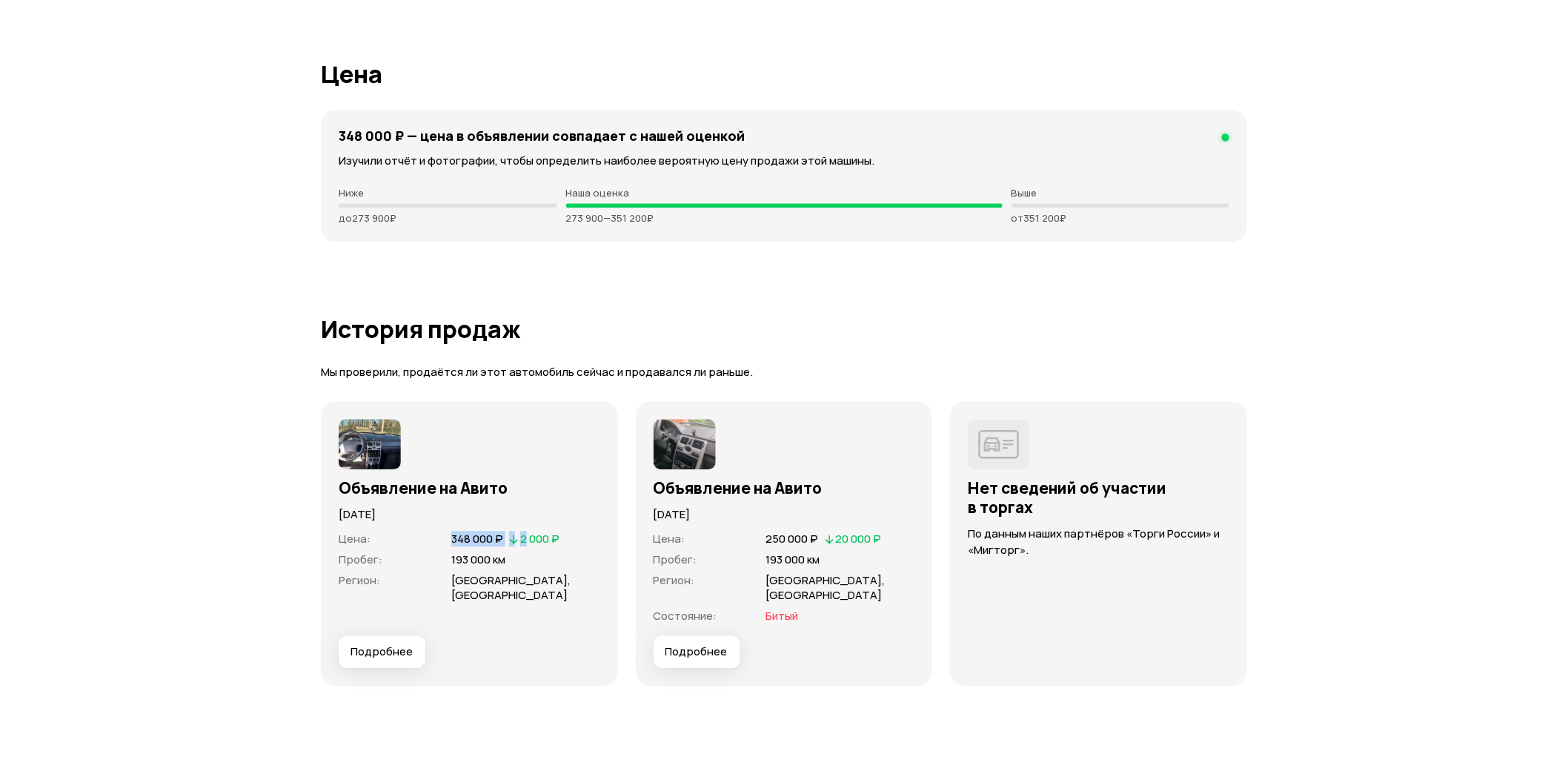
drag, startPoint x: 453, startPoint y: 536, endPoint x: 567, endPoint y: 514, distance: 116.1
click at [532, 534] on div "348 000 ₽   2 000 ₽" at bounding box center [505, 539] width 114 height 16
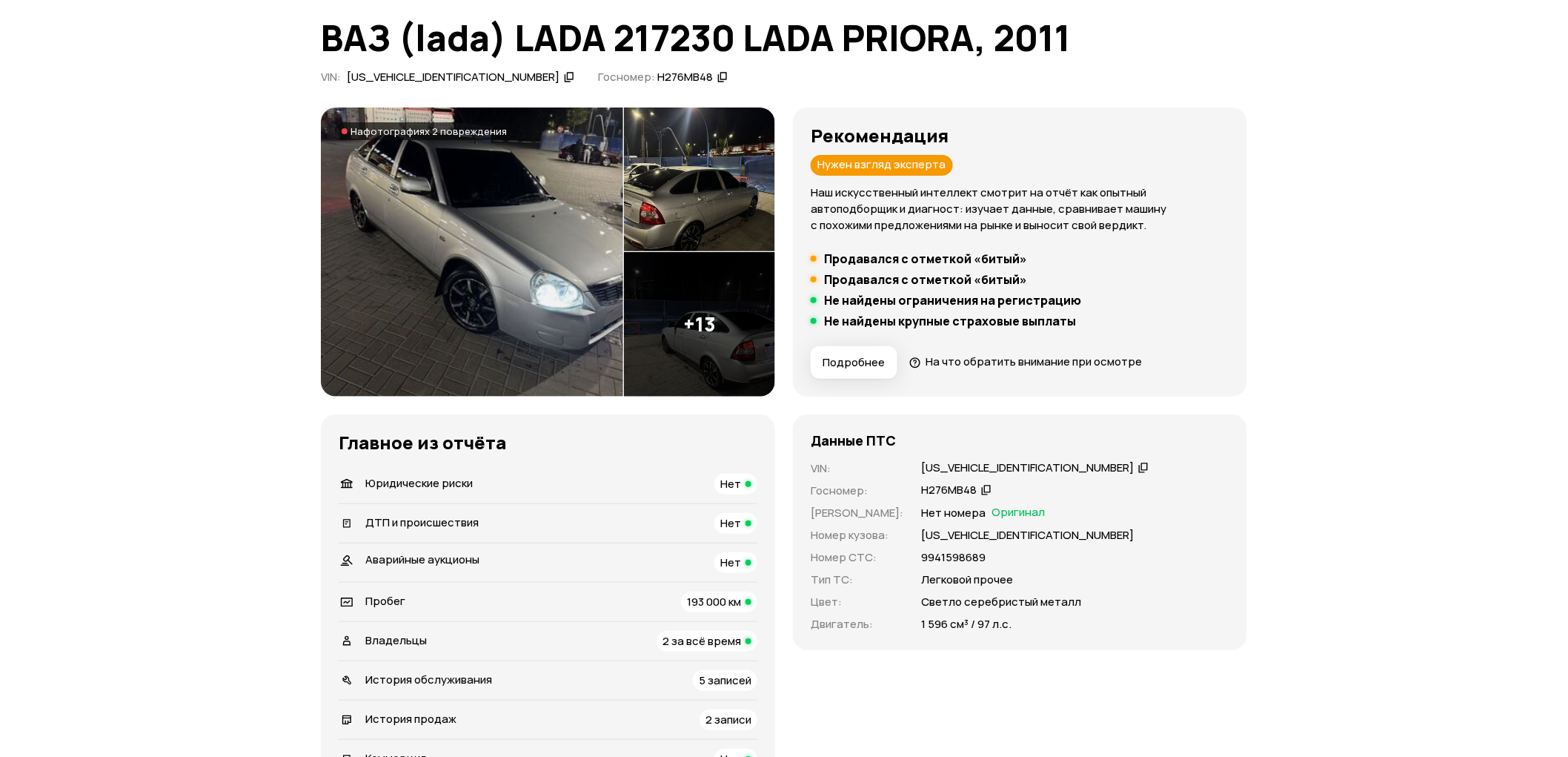
scroll to position [0, 0]
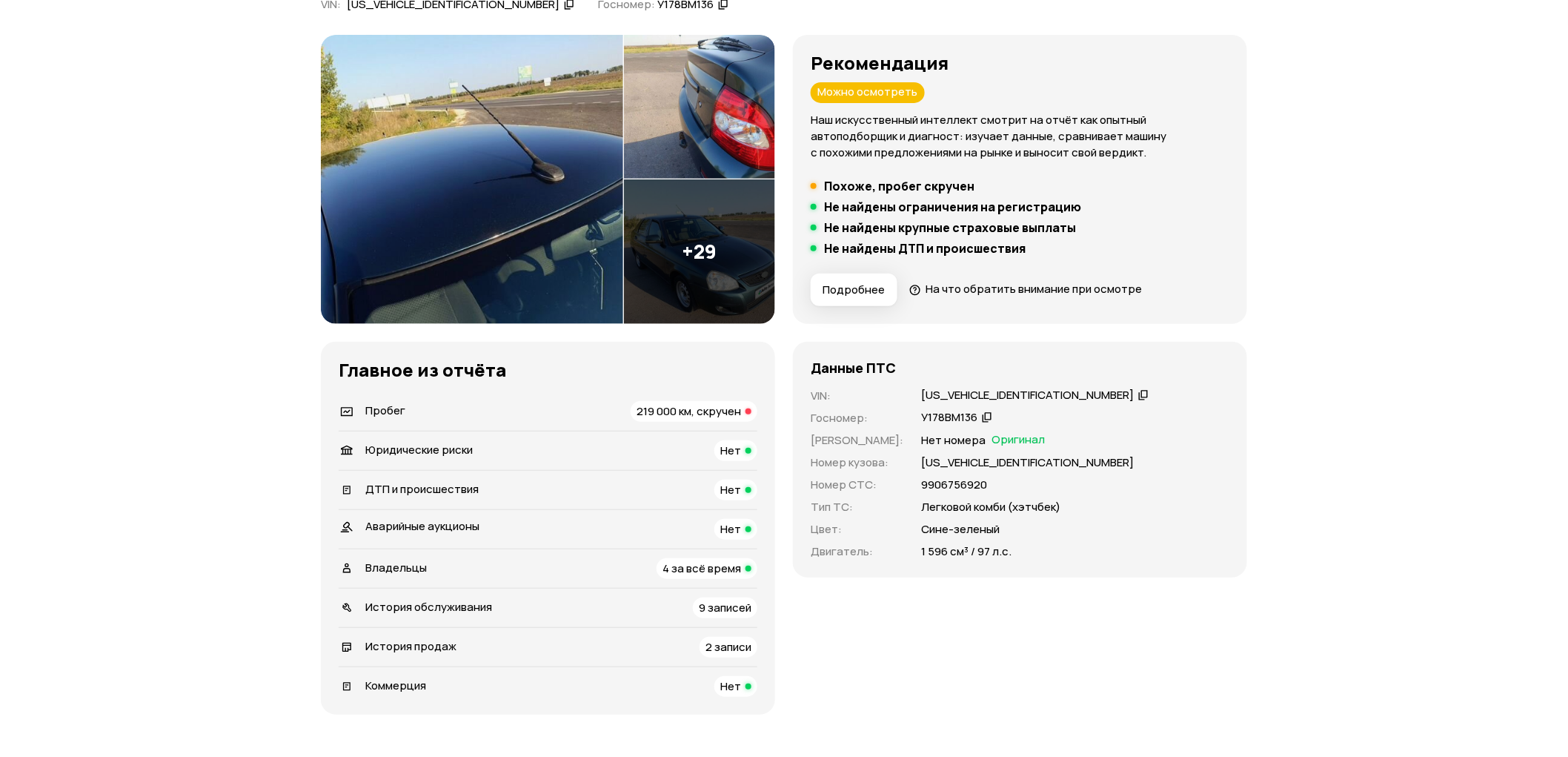
click at [653, 405] on span "219 000 км, скручен" at bounding box center [689, 411] width 105 height 16
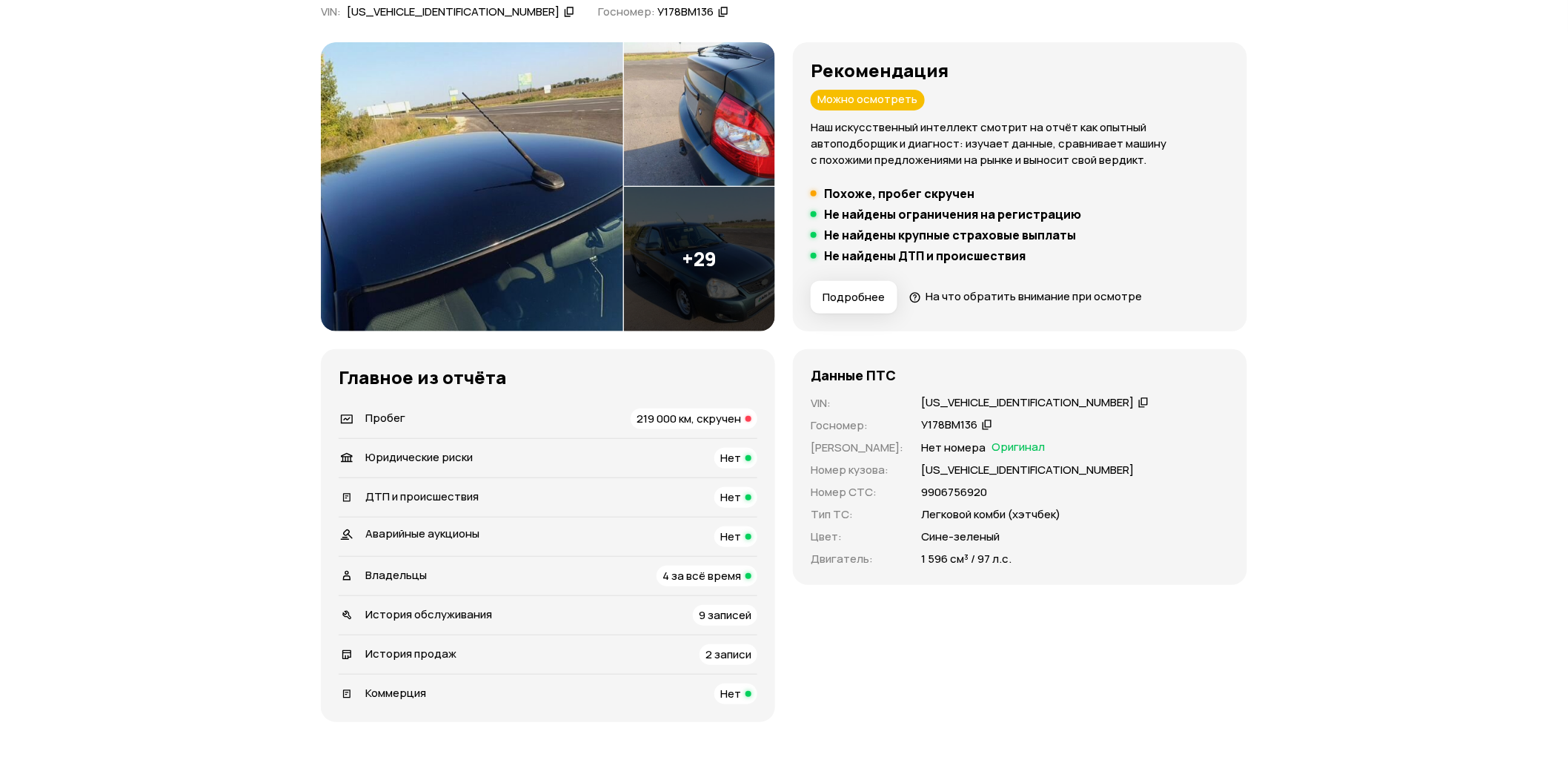
scroll to position [164, 0]
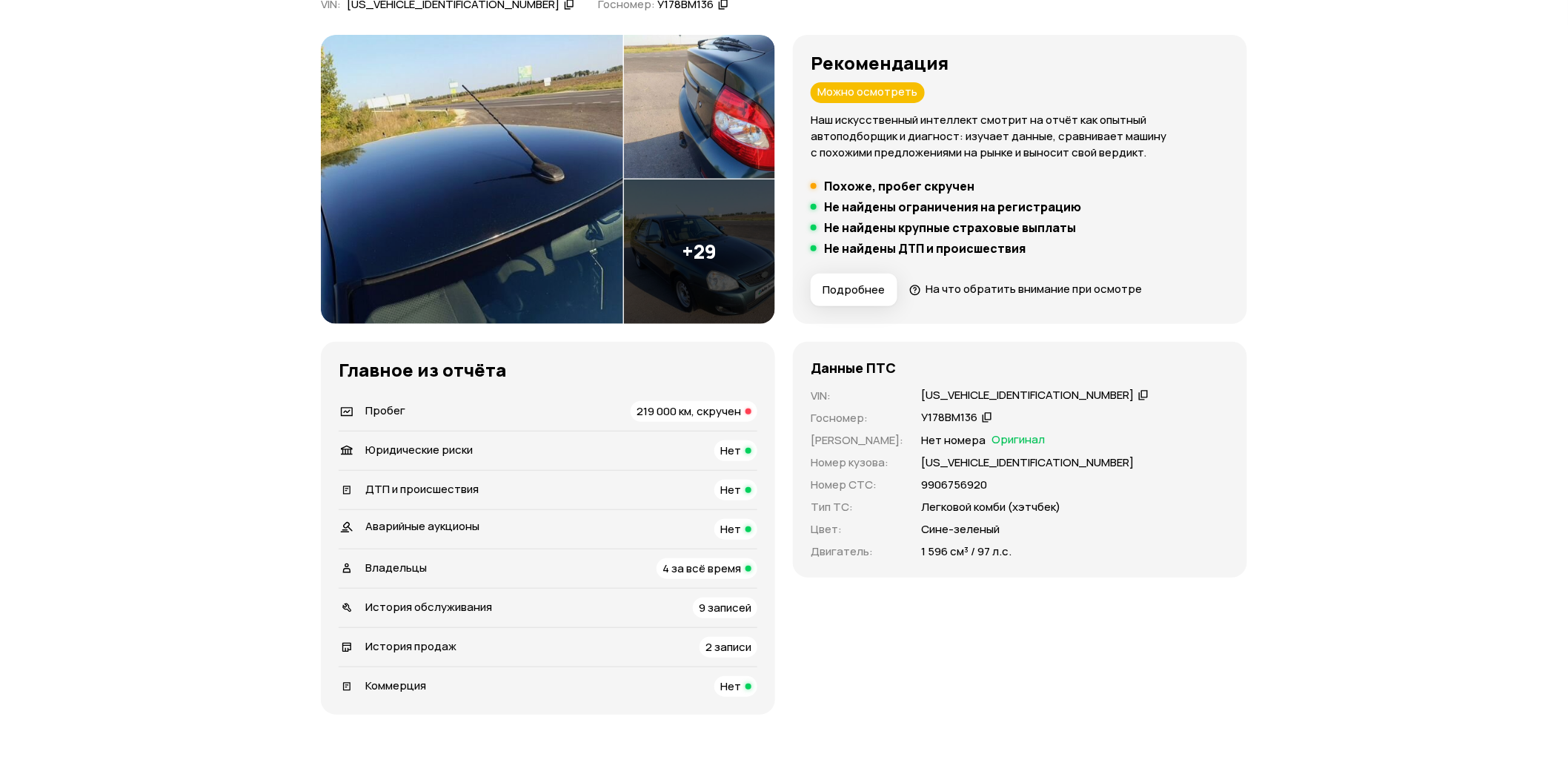
click at [469, 638] on div "История продаж 2 записи" at bounding box center [548, 647] width 419 height 21
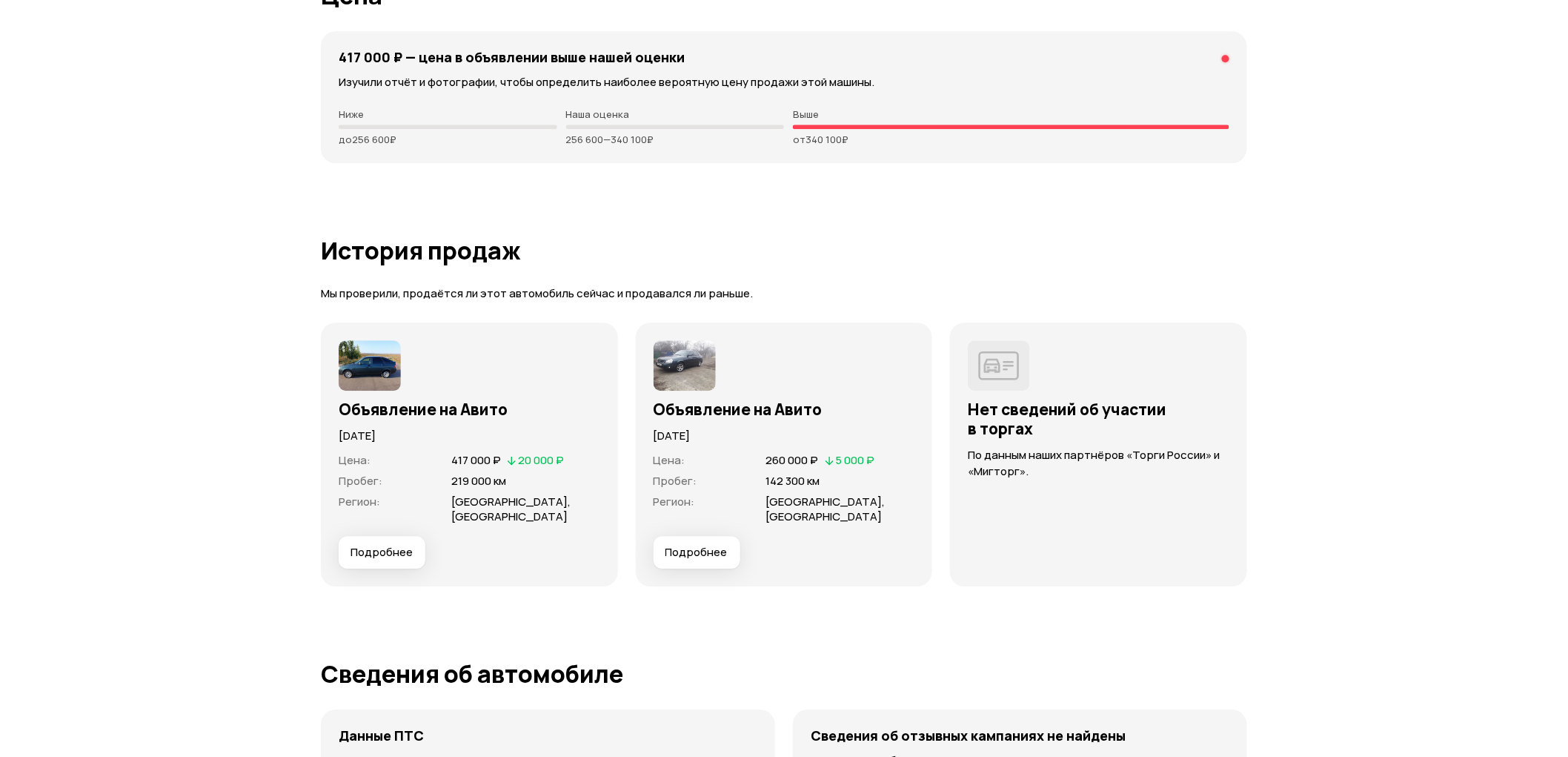
scroll to position [4103, 0]
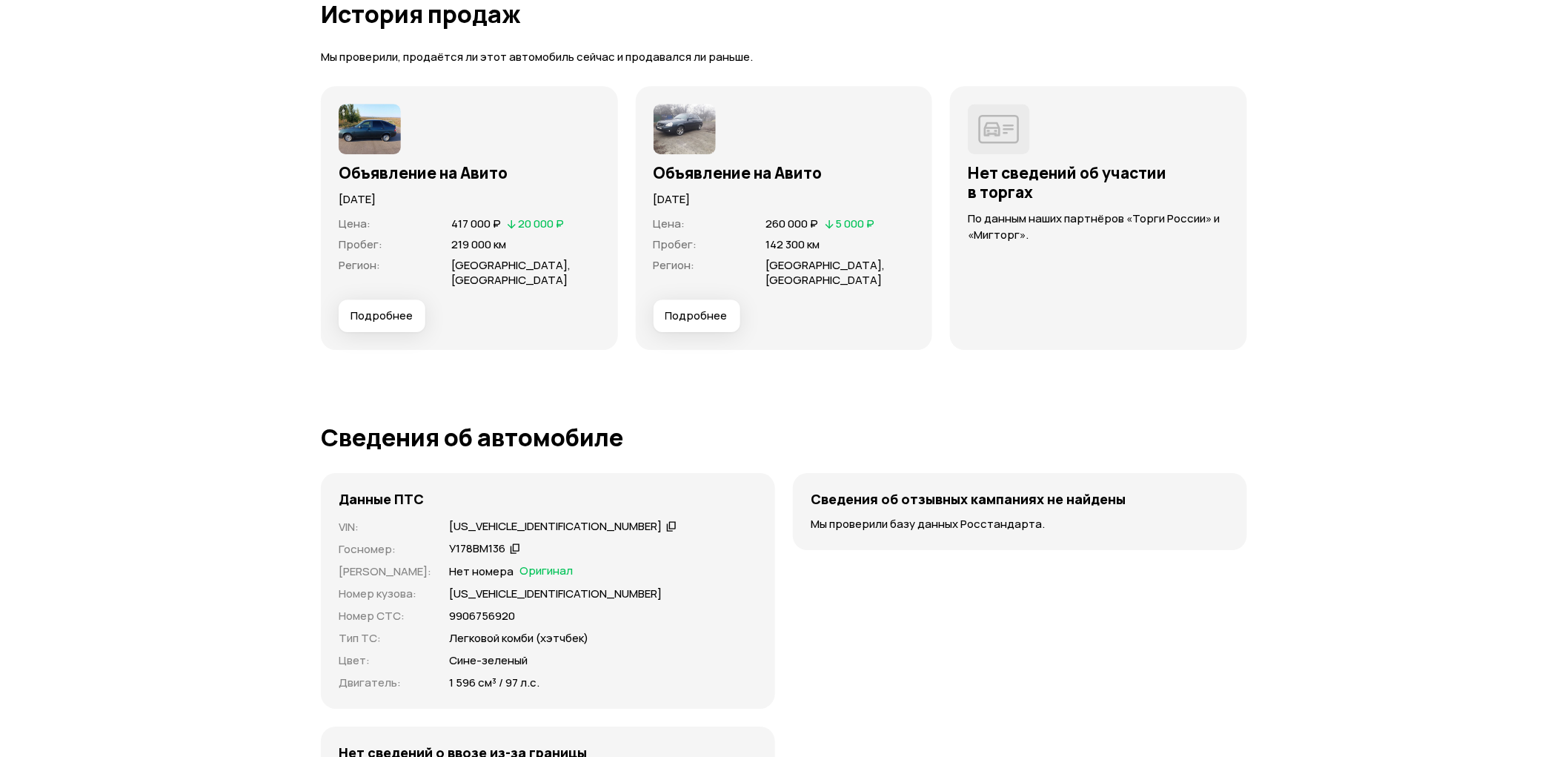
click at [397, 315] on span "Подробнее" at bounding box center [382, 315] width 63 height 15
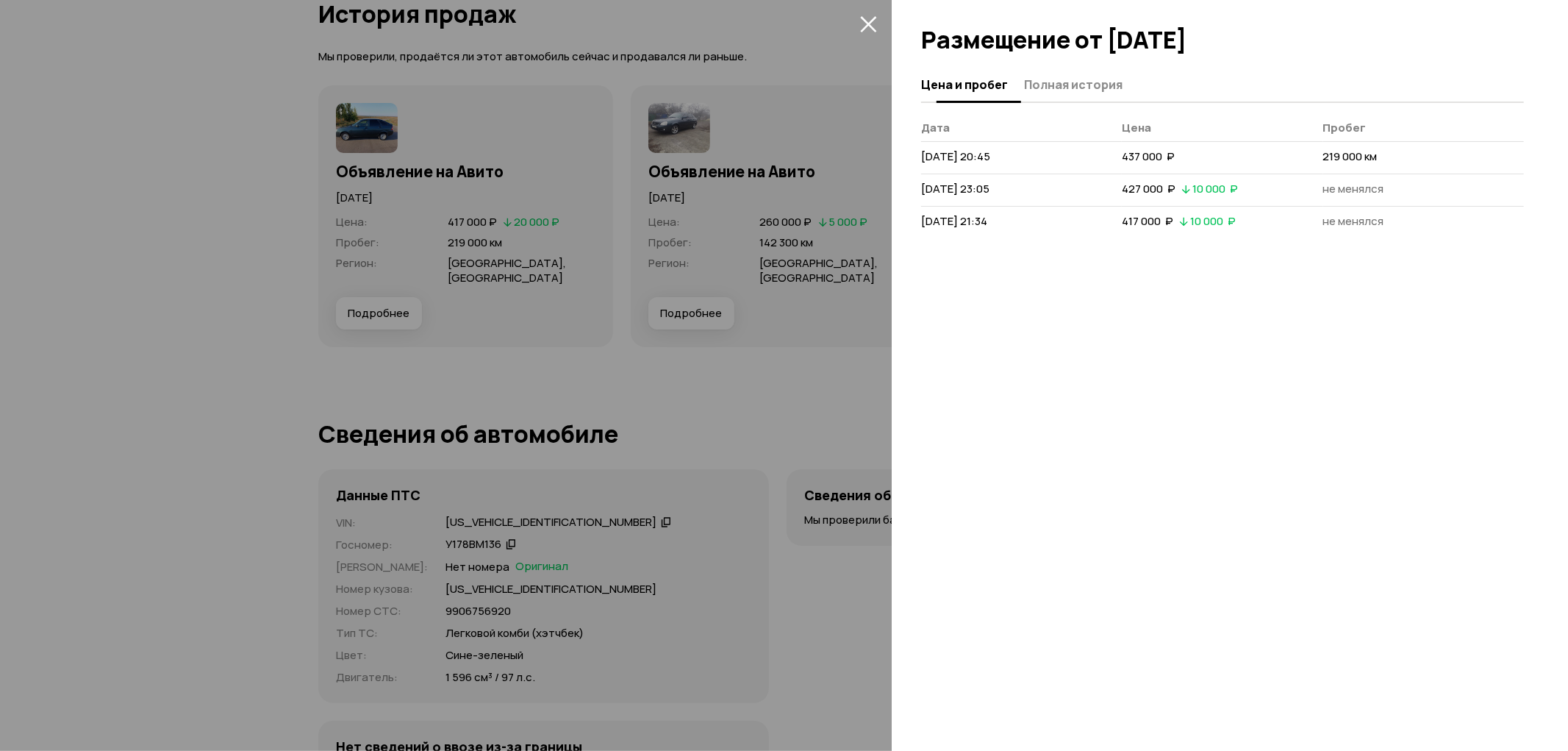
click at [1102, 83] on span "Полная история" at bounding box center [1073, 84] width 98 height 15
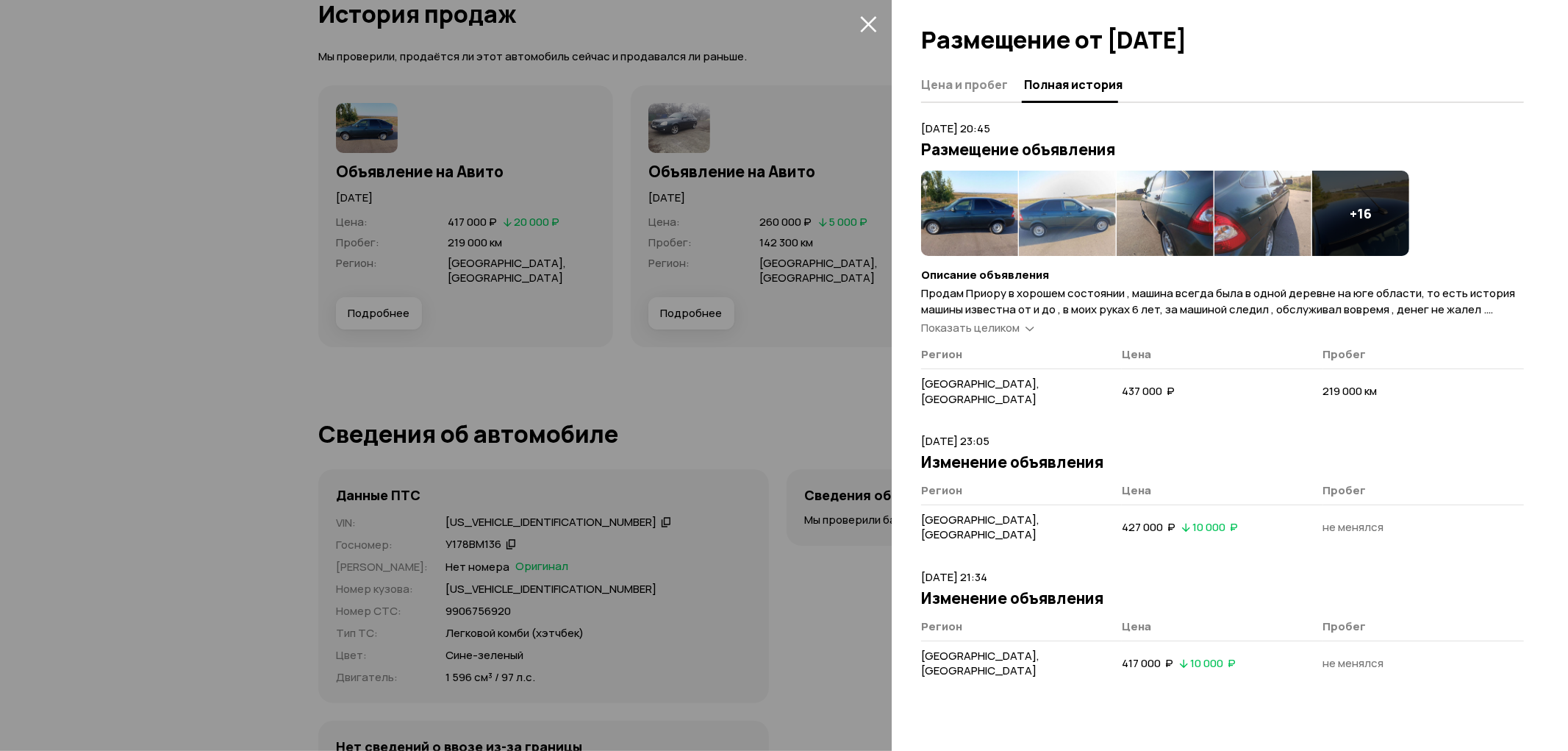
click at [844, 441] on div at bounding box center [784, 375] width 1568 height 751
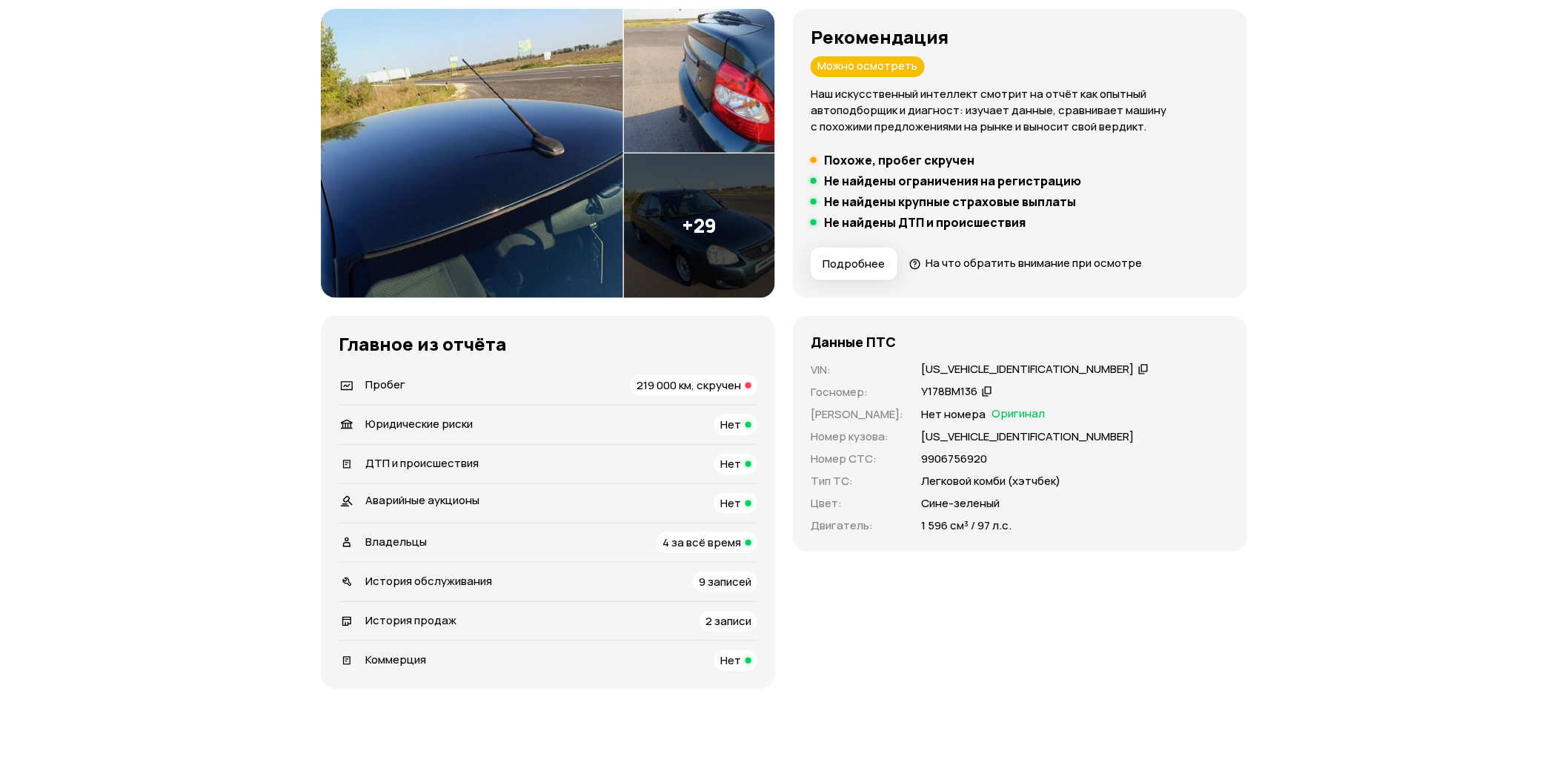
scroll to position [0, 0]
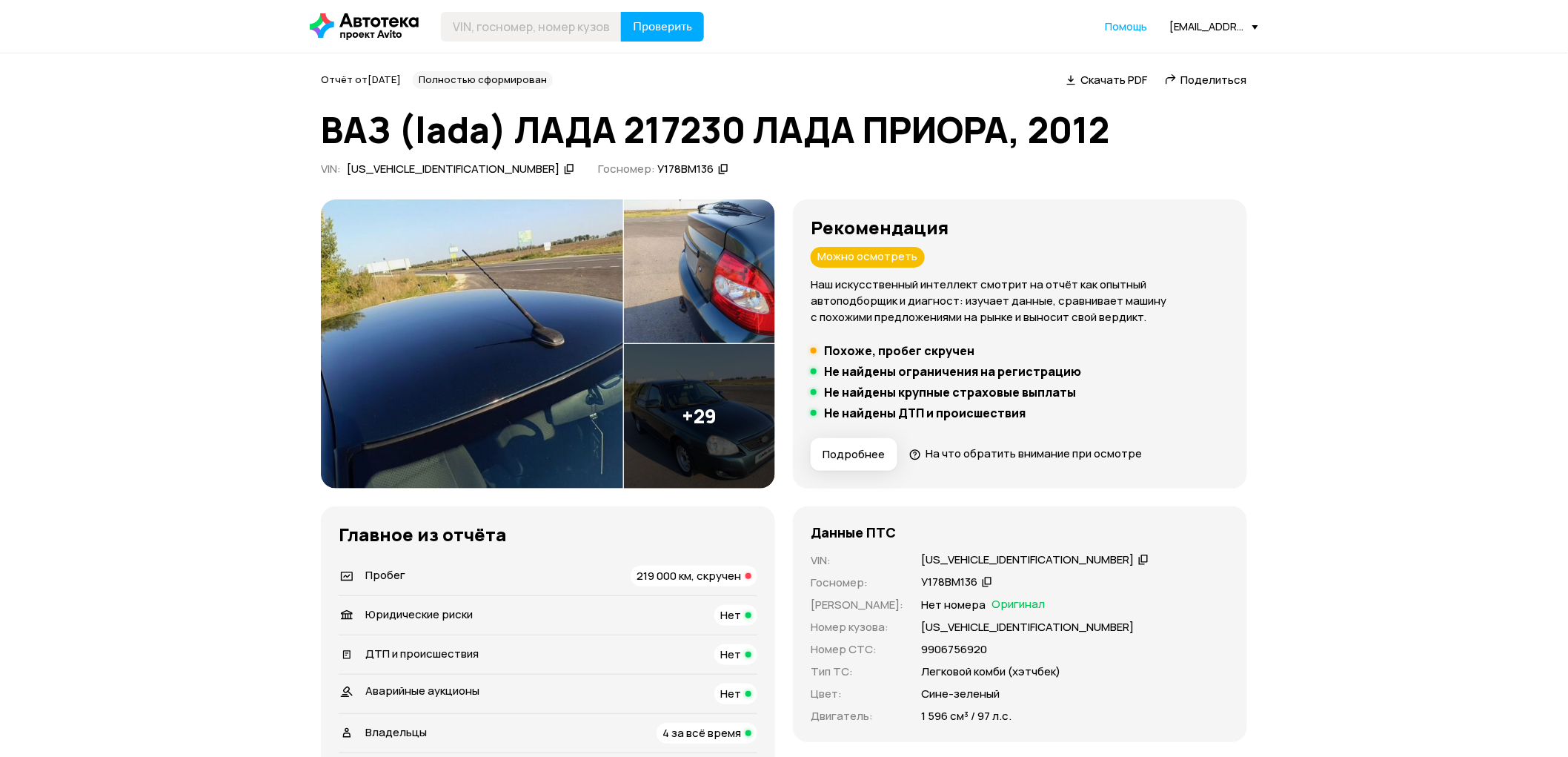
click at [1211, 23] on div "[EMAIL_ADDRESS][DOMAIN_NAME]" at bounding box center [1213, 26] width 89 height 14
click at [1144, 45] on span "Отчёты" at bounding box center [1148, 52] width 49 height 18
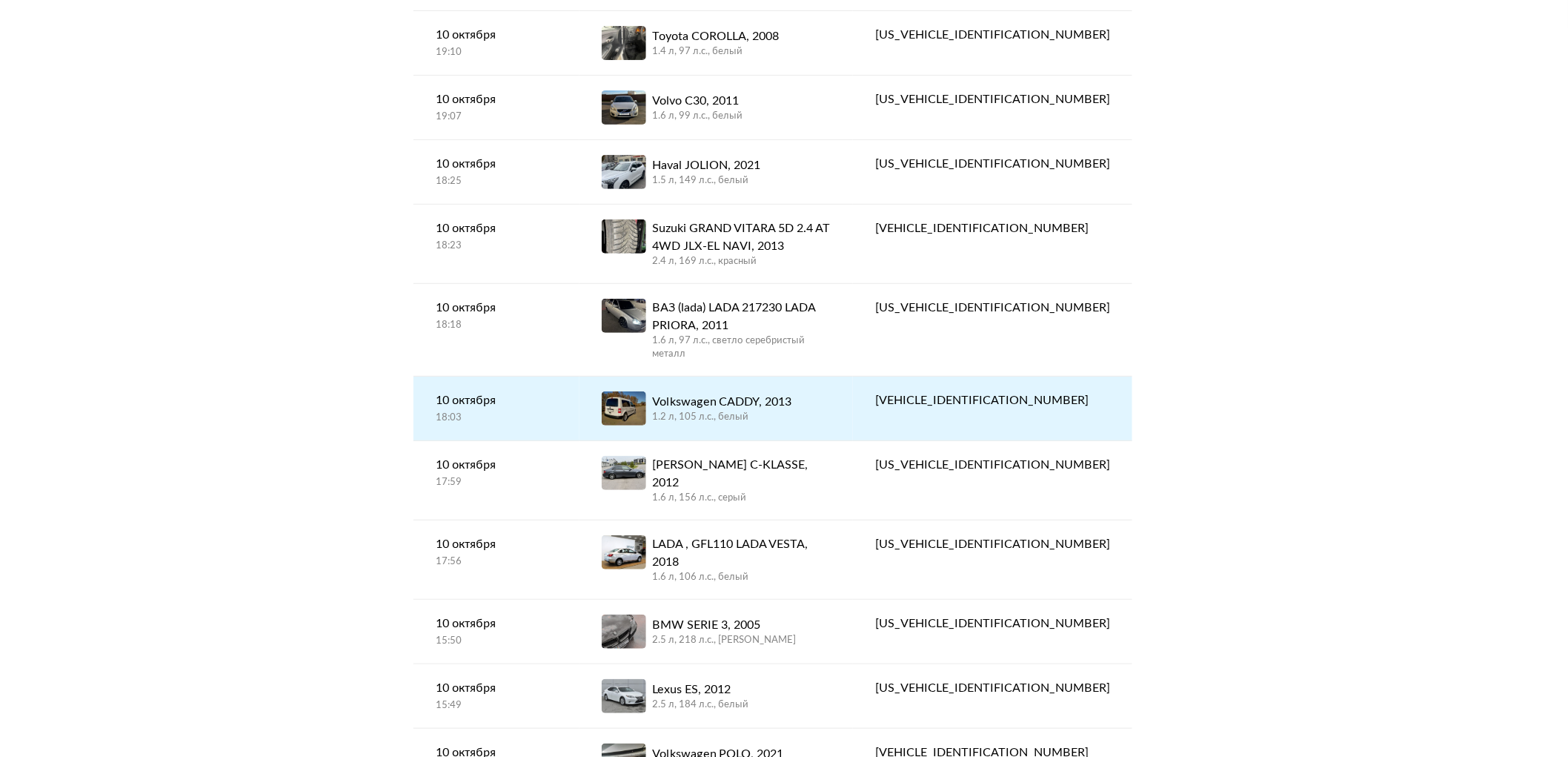
scroll to position [164, 0]
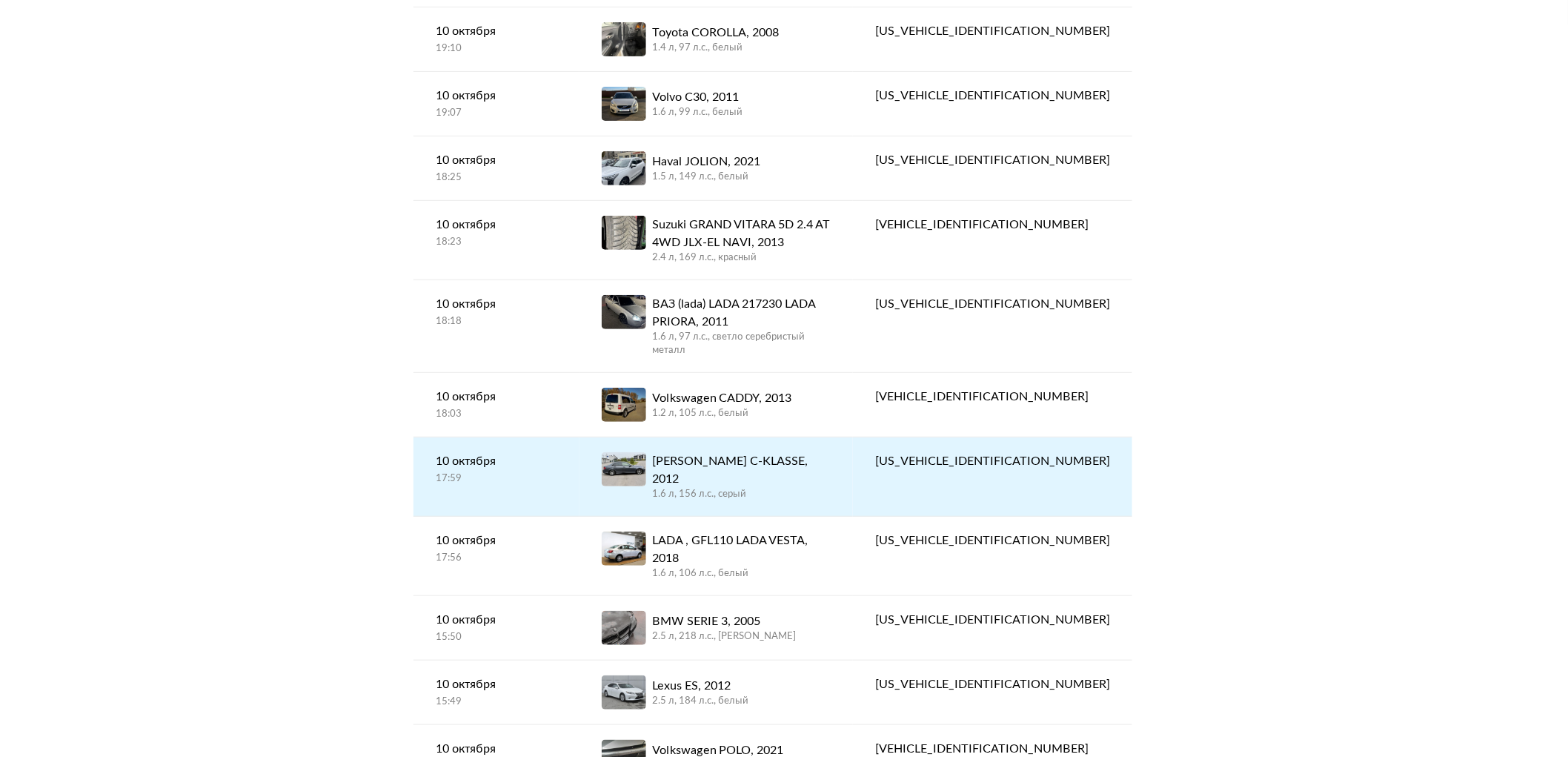
click at [811, 452] on div "MERCEDES C-KLASSE, 2012" at bounding box center [741, 470] width 178 height 35
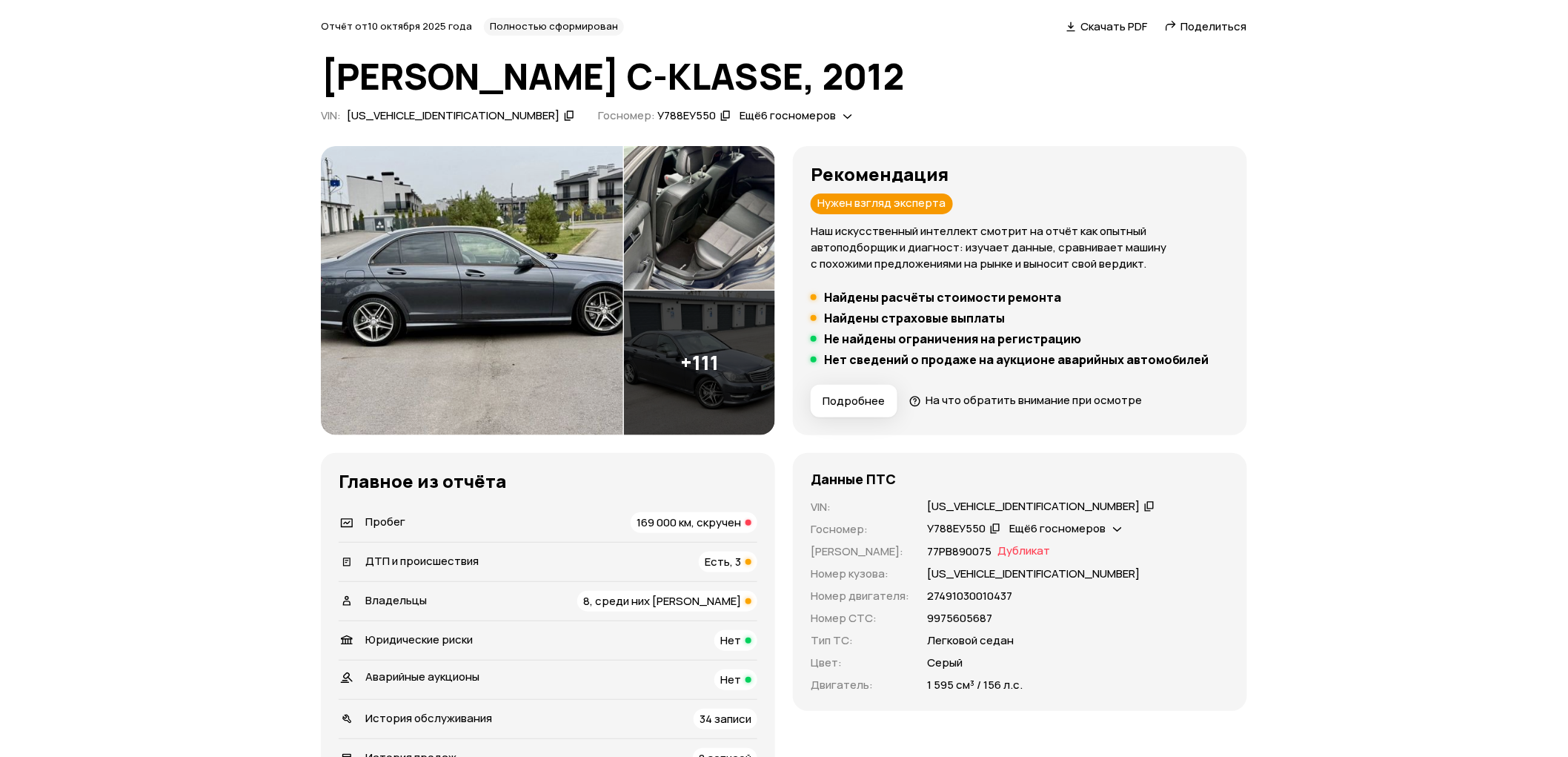
scroll to position [164, 0]
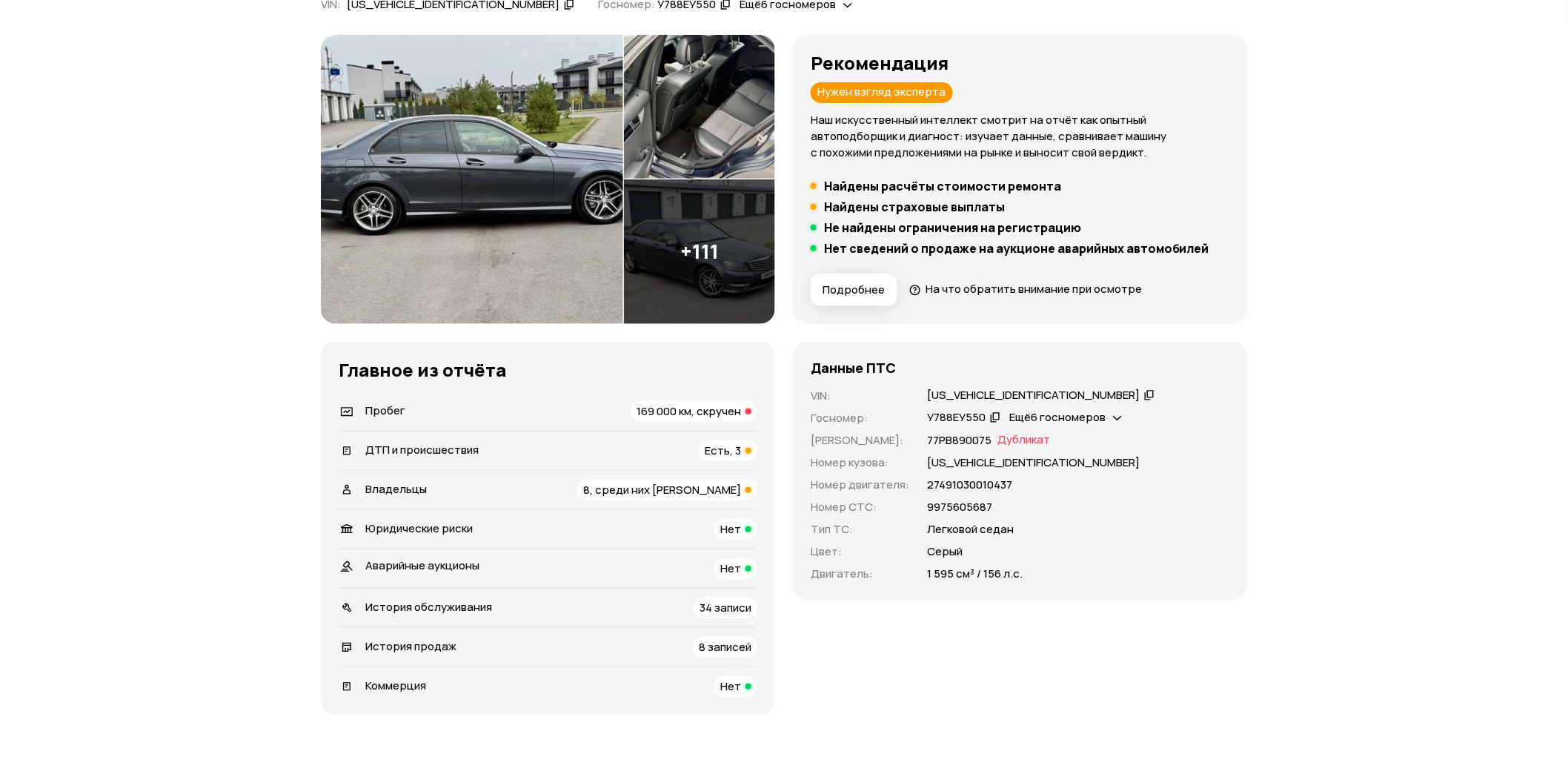
click at [465, 484] on div "Владельцы 8, среди них юрлицо" at bounding box center [548, 490] width 419 height 21
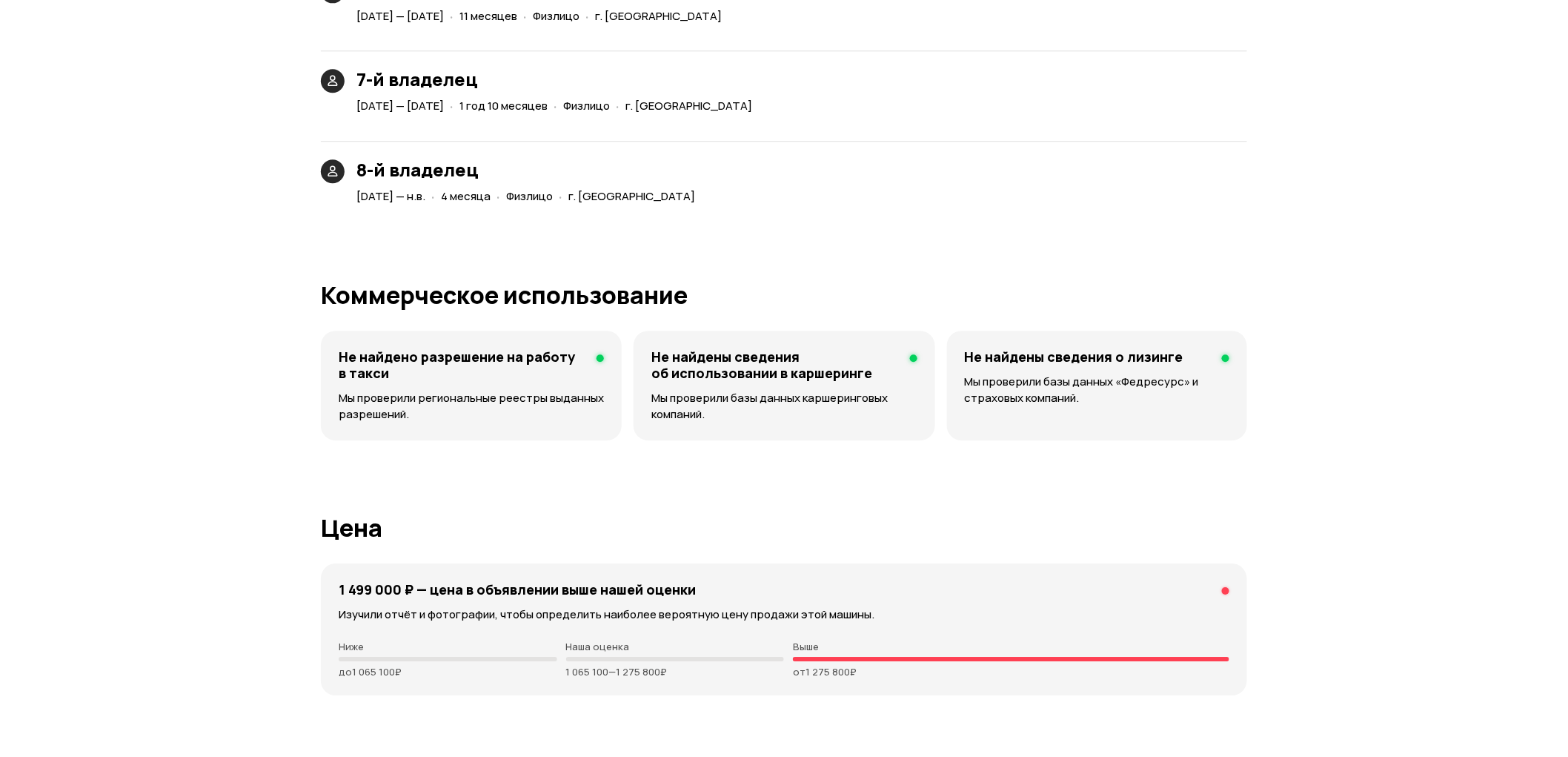
scroll to position [4125, 0]
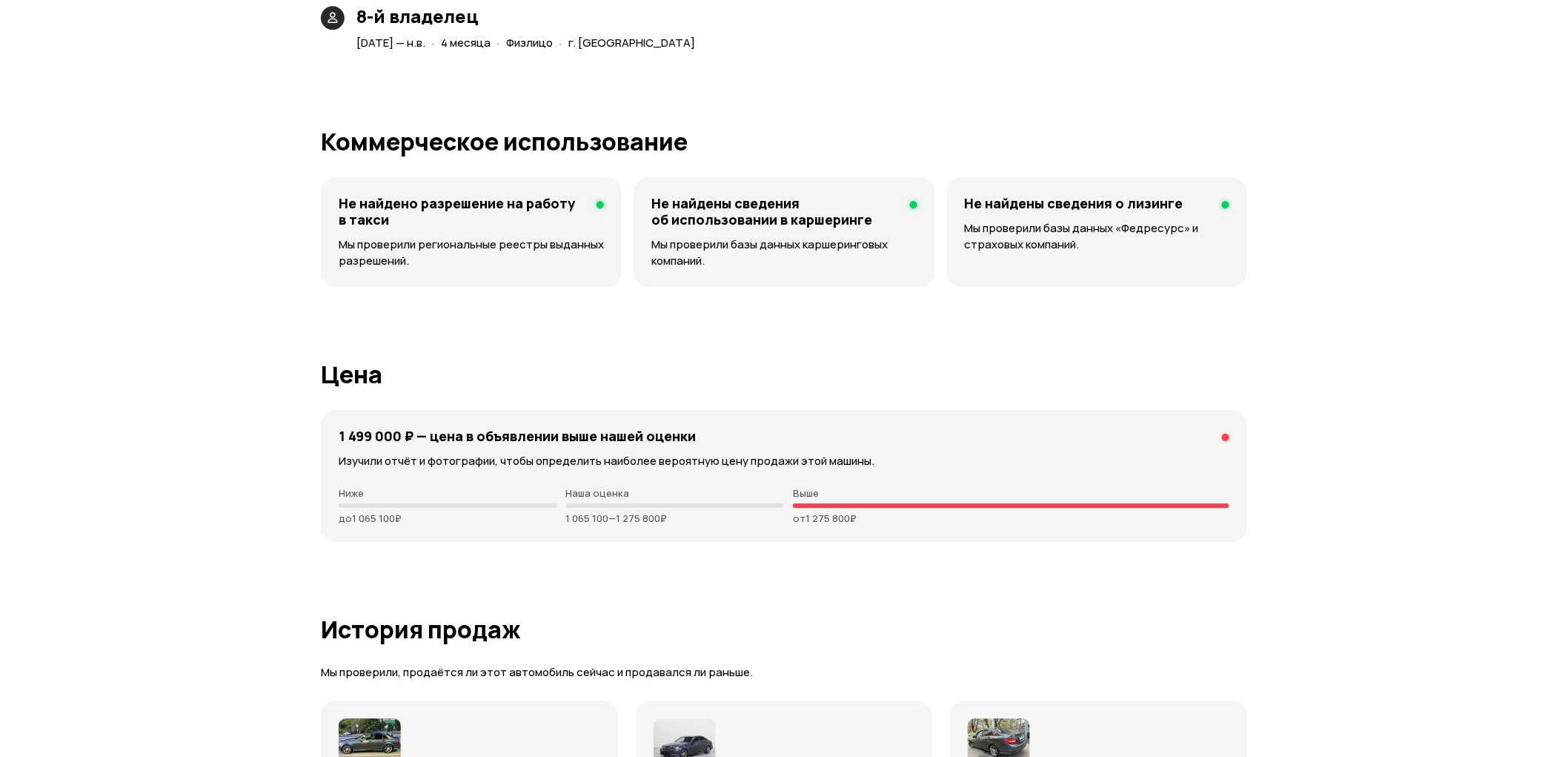
drag, startPoint x: 793, startPoint y: 517, endPoint x: 876, endPoint y: 527, distance: 83.6
click at [876, 527] on div "1 499 000 ₽ — цена в объявлении выше нашей оценки Изучили отчёт и фотографии, ч…" at bounding box center [784, 475] width 927 height 132
